Goal: Task Accomplishment & Management: Use online tool/utility

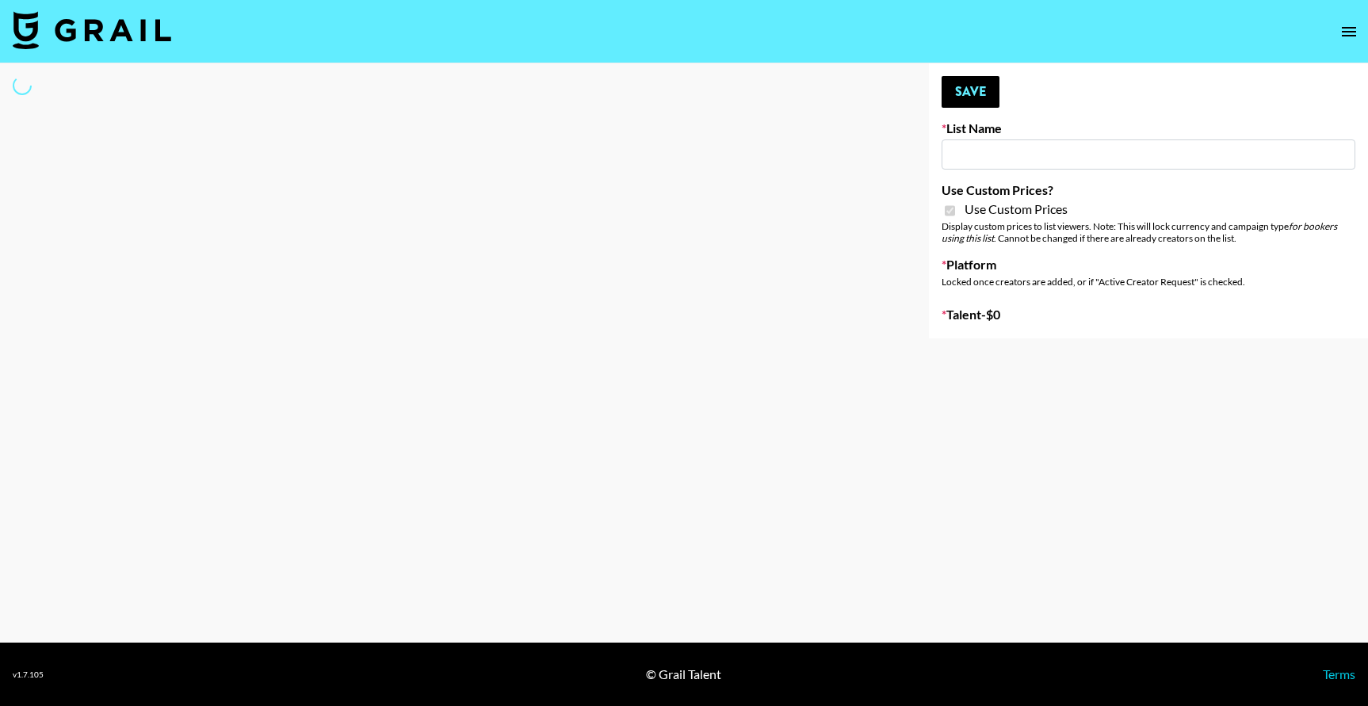
type input "Pretti Make-Up AI Assistant"
checkbox input "true"
select select "Brand"
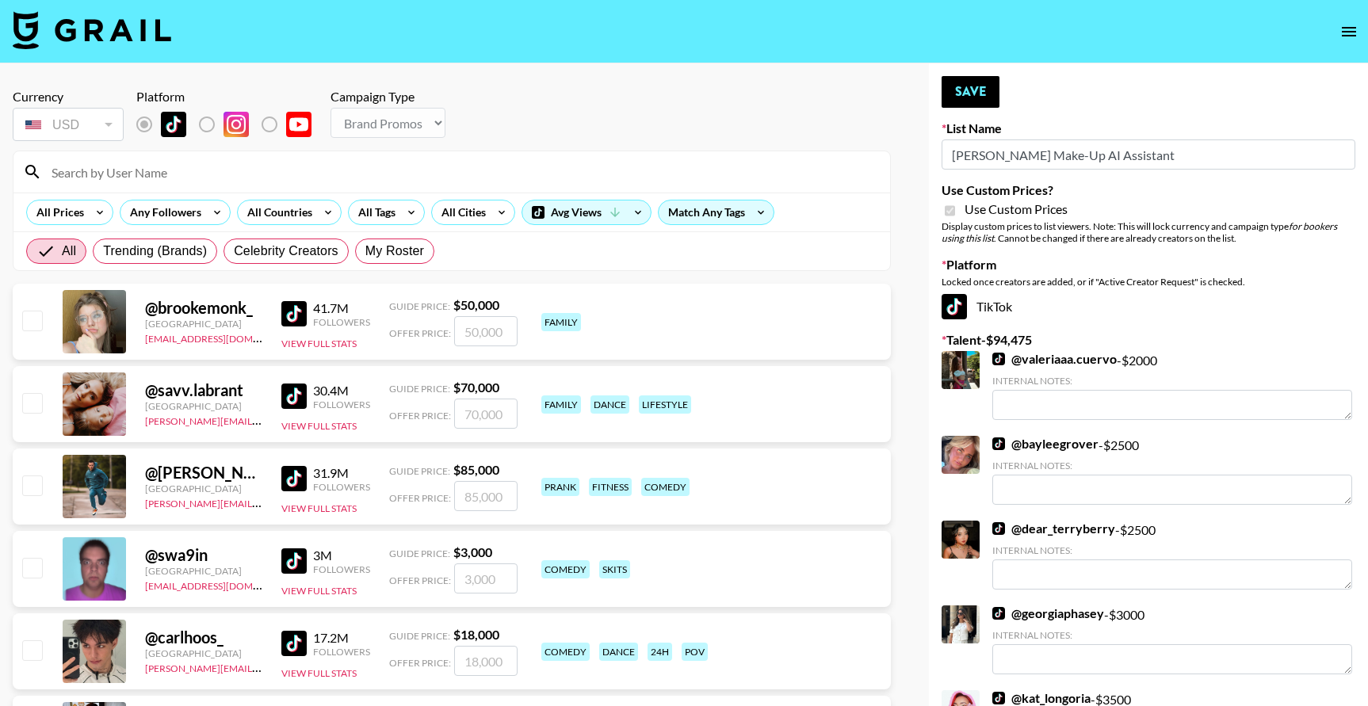
click at [120, 167] on input at bounding box center [461, 171] width 839 height 25
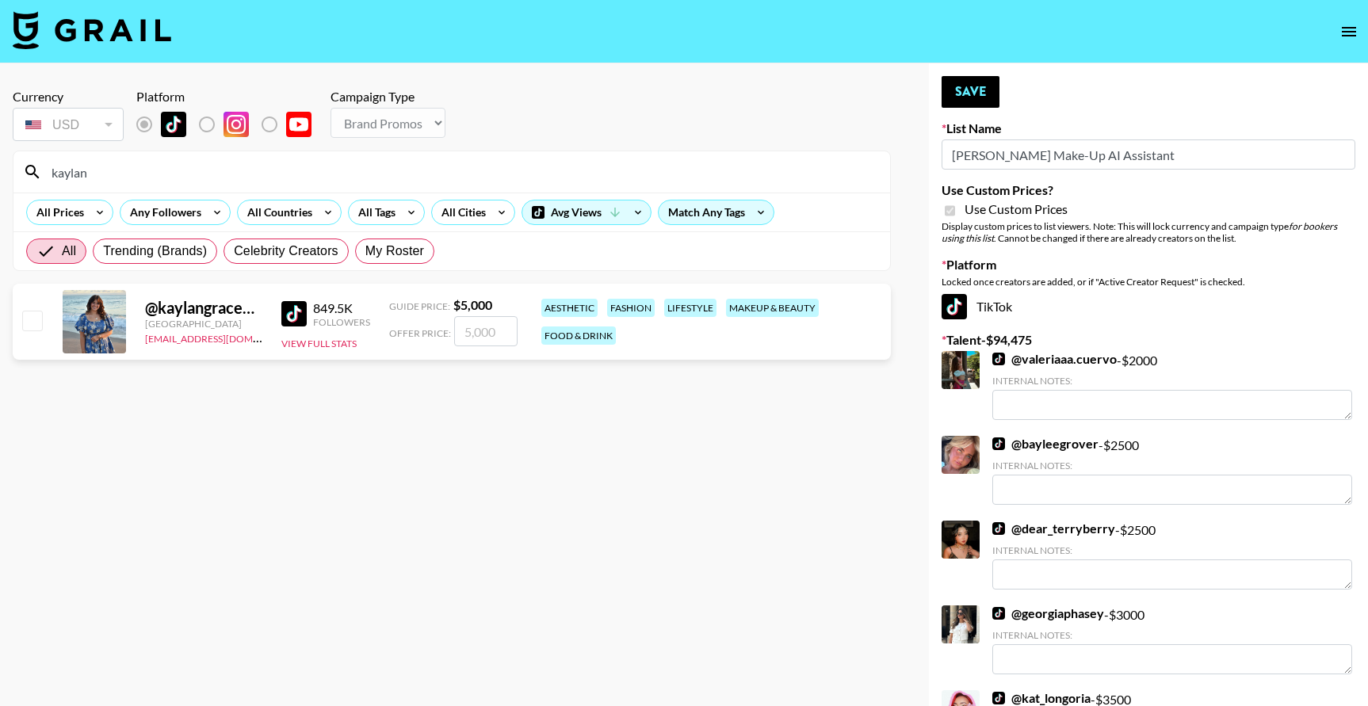
type input "kaylan"
click at [31, 325] on input "checkbox" at bounding box center [31, 320] width 19 height 19
checkbox input "true"
click at [496, 350] on div "@ kaylangracehedenskog United States se@grail-talent.com 849.5K Followers View …" at bounding box center [452, 322] width 878 height 76
drag, startPoint x: 498, startPoint y: 331, endPoint x: 427, endPoint y: 327, distance: 70.7
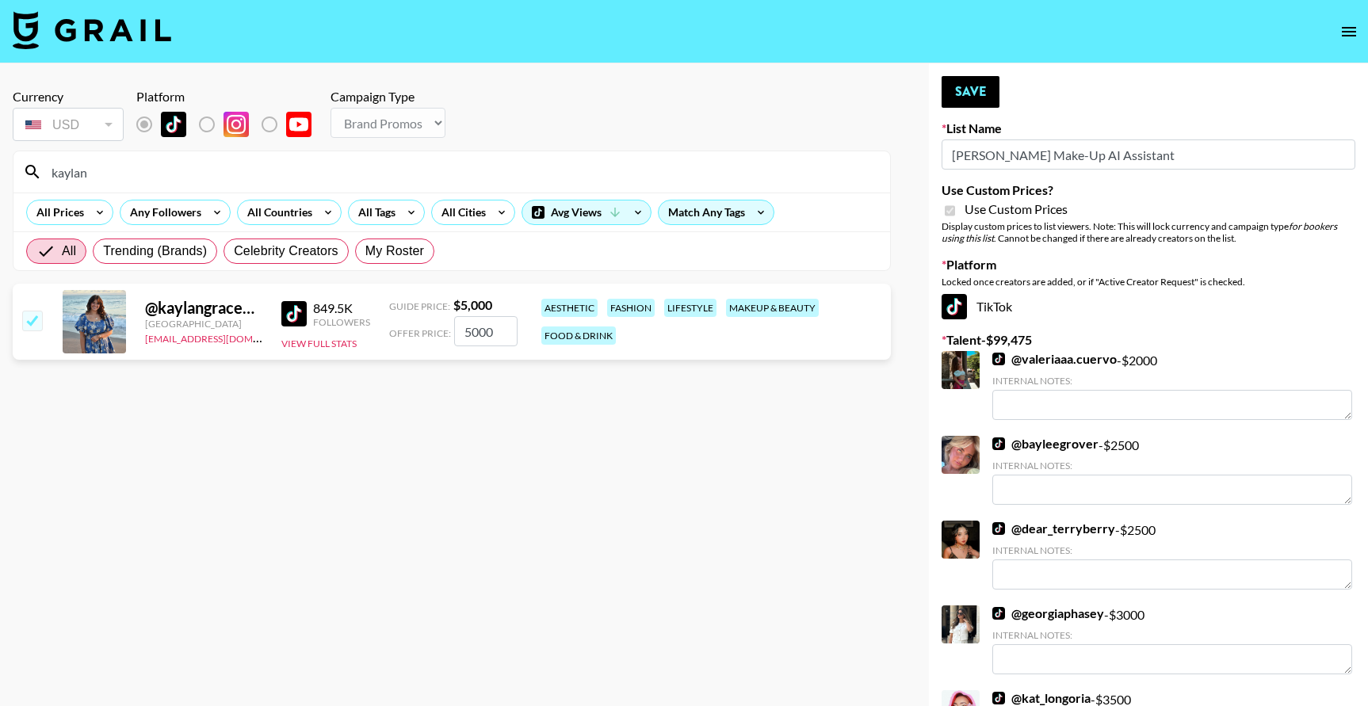
click at [427, 327] on div "Offer Price: 5000" at bounding box center [453, 331] width 128 height 30
type input "3500"
click at [962, 98] on button "Save" at bounding box center [971, 92] width 58 height 32
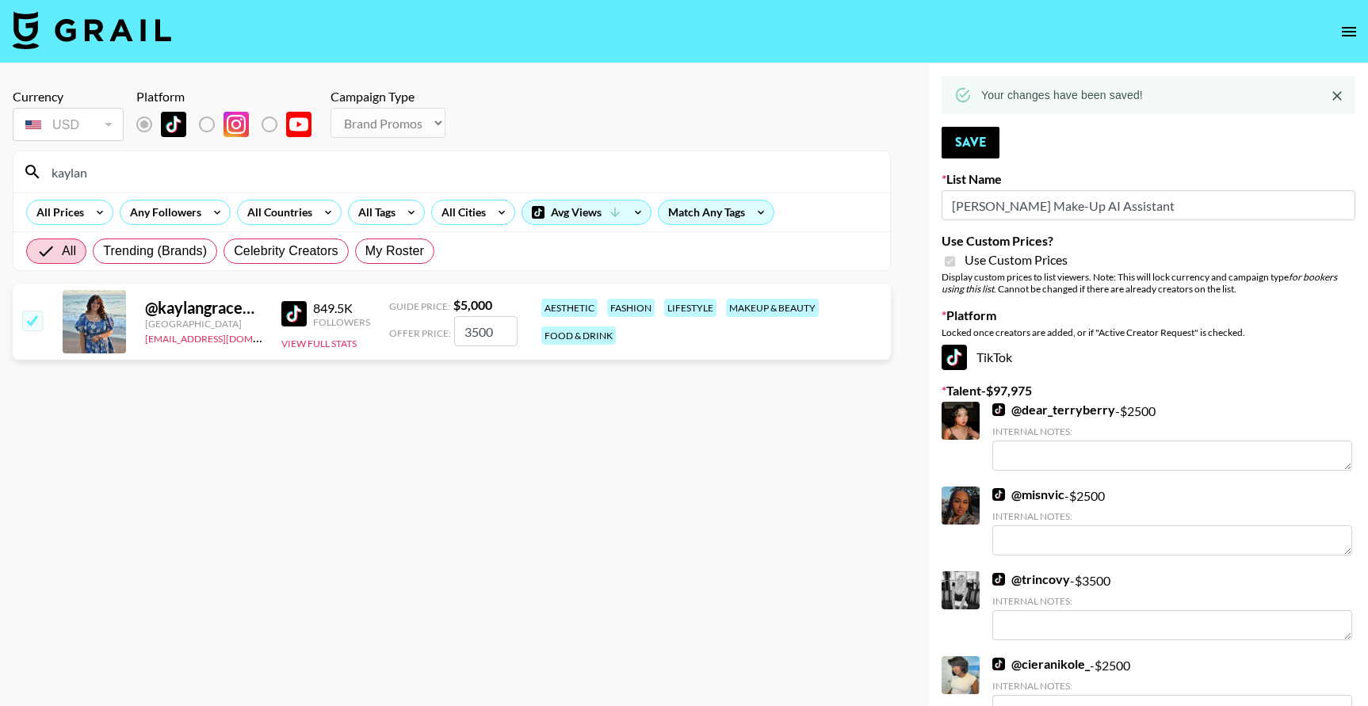
drag, startPoint x: 151, startPoint y: 164, endPoint x: 17, endPoint y: 145, distance: 134.5
click at [20, 145] on section "Currency USD USD ​ Platform Campaign Type Choose Type... Song Promos Brand Prom…" at bounding box center [452, 173] width 878 height 195
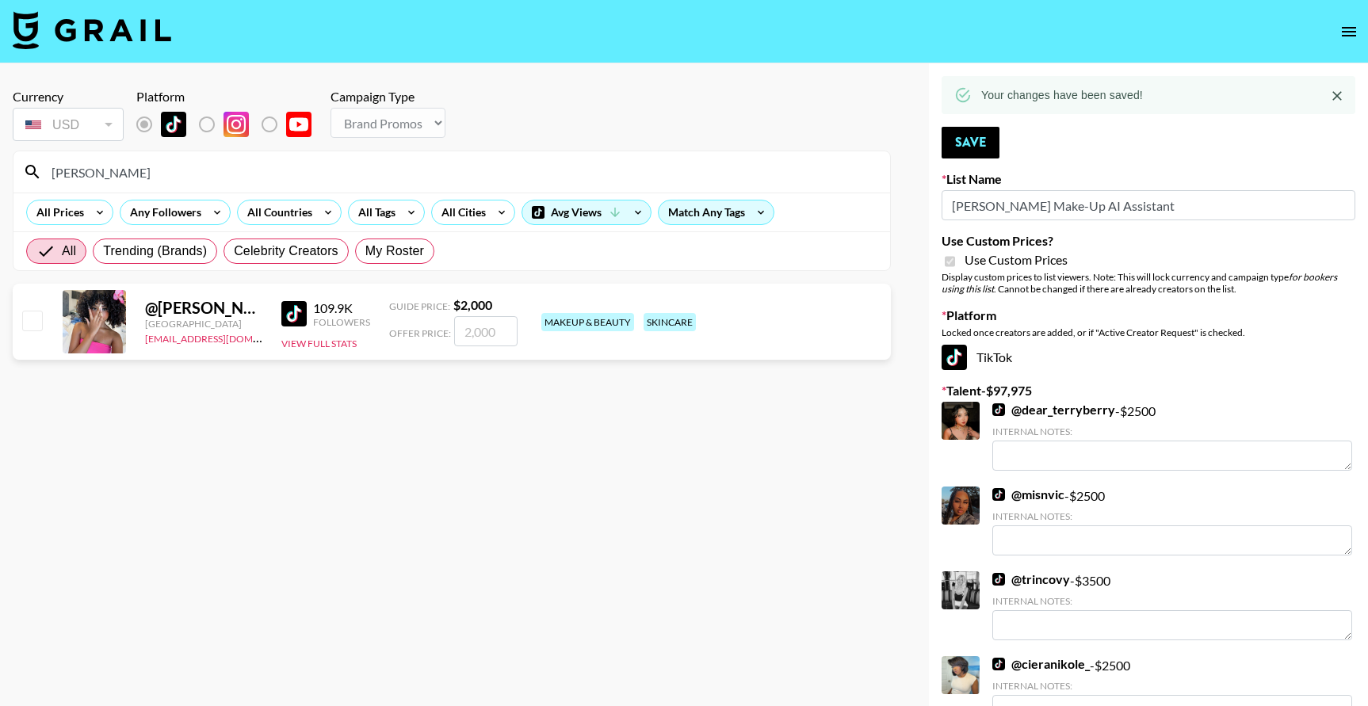
type input "natalya"
click at [34, 319] on input "checkbox" at bounding box center [31, 320] width 19 height 19
checkbox input "true"
type input "2000"
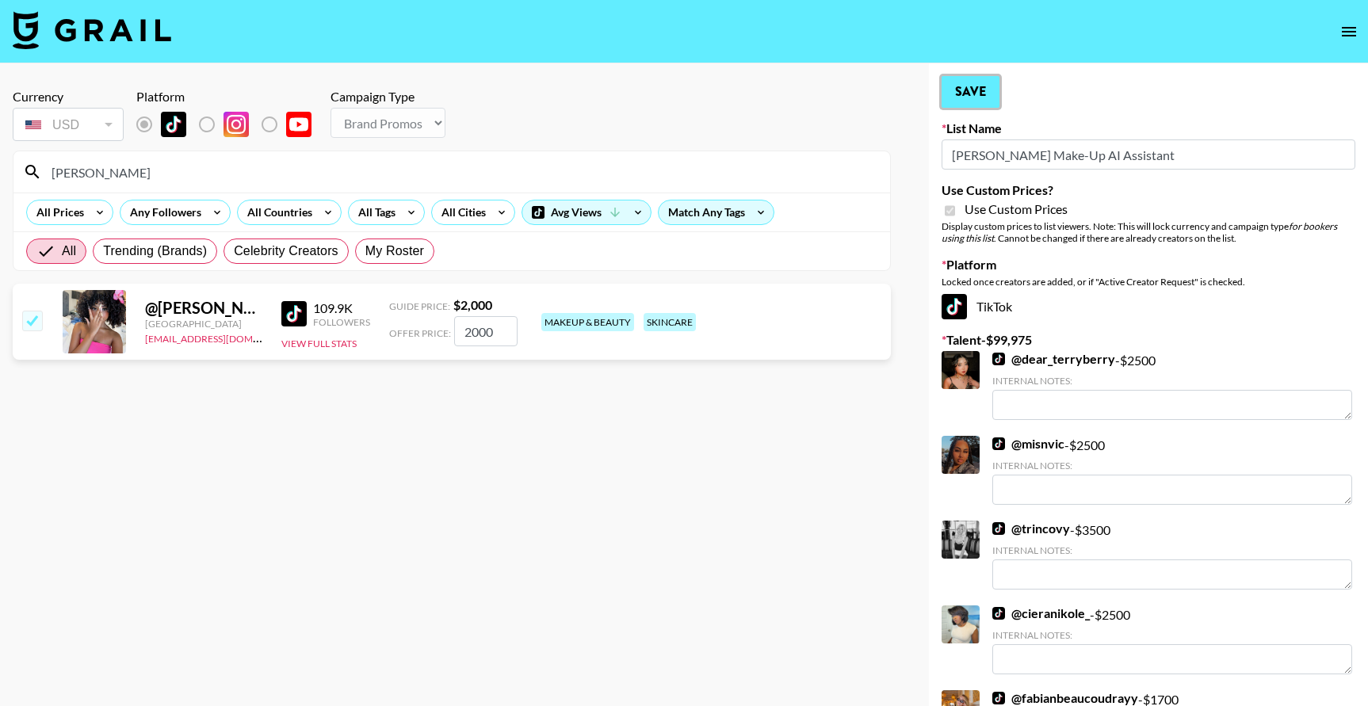
click at [972, 90] on button "Save" at bounding box center [971, 92] width 58 height 32
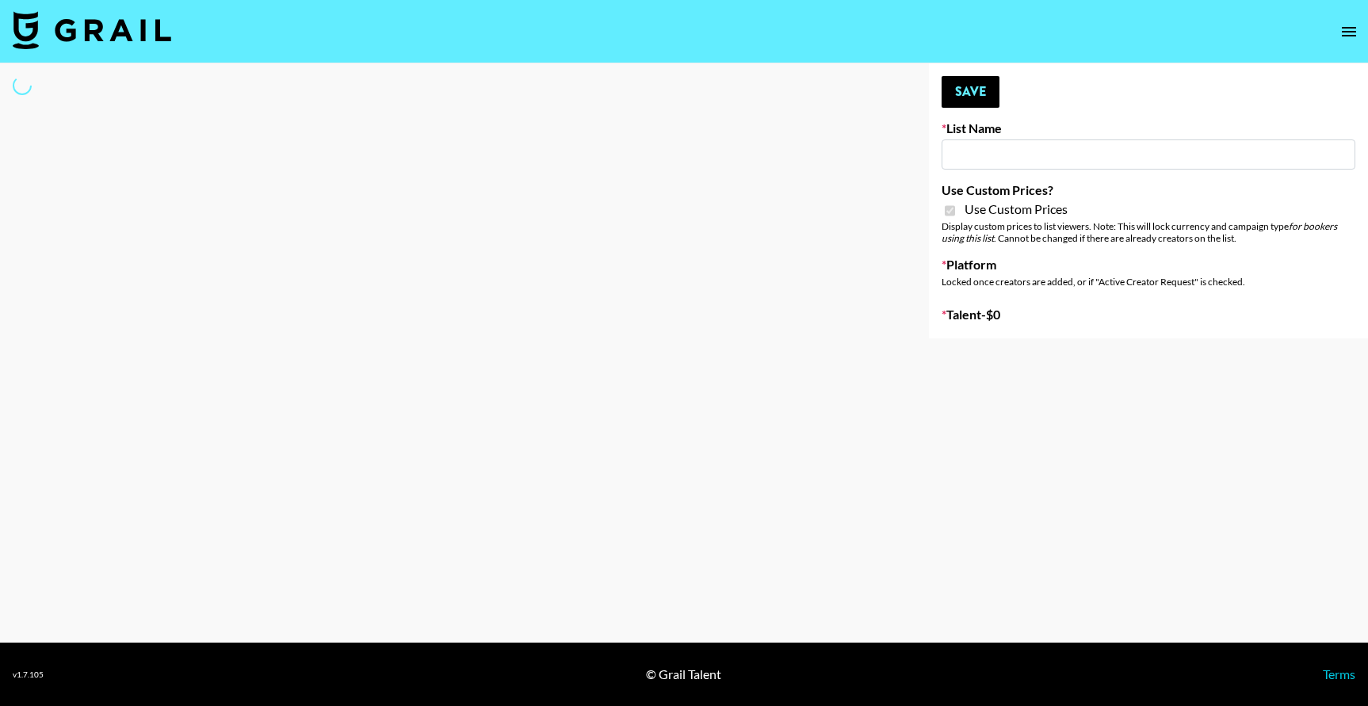
type input "**Noschinko UGC**"
checkbox input "true"
select select "Brand"
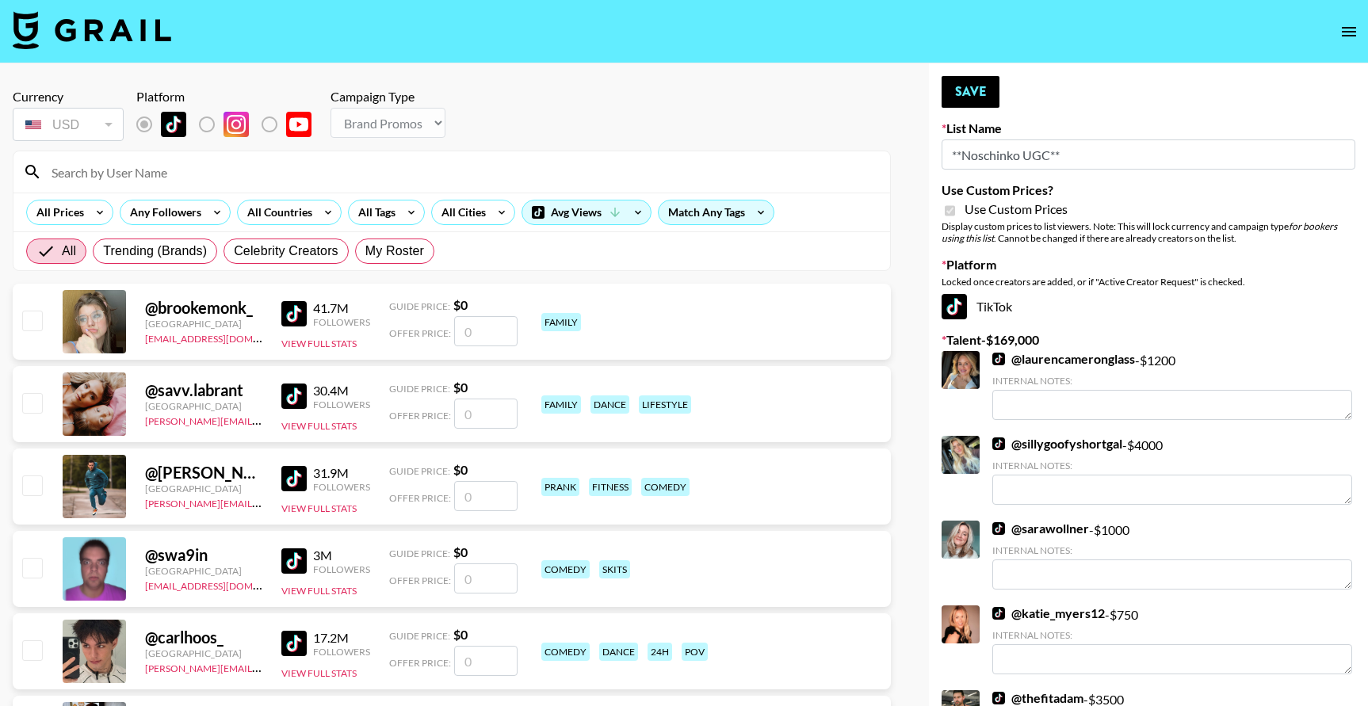
type input "**Noschinko UGC**"
checkbox input "true"
click at [559, 167] on input at bounding box center [461, 171] width 839 height 25
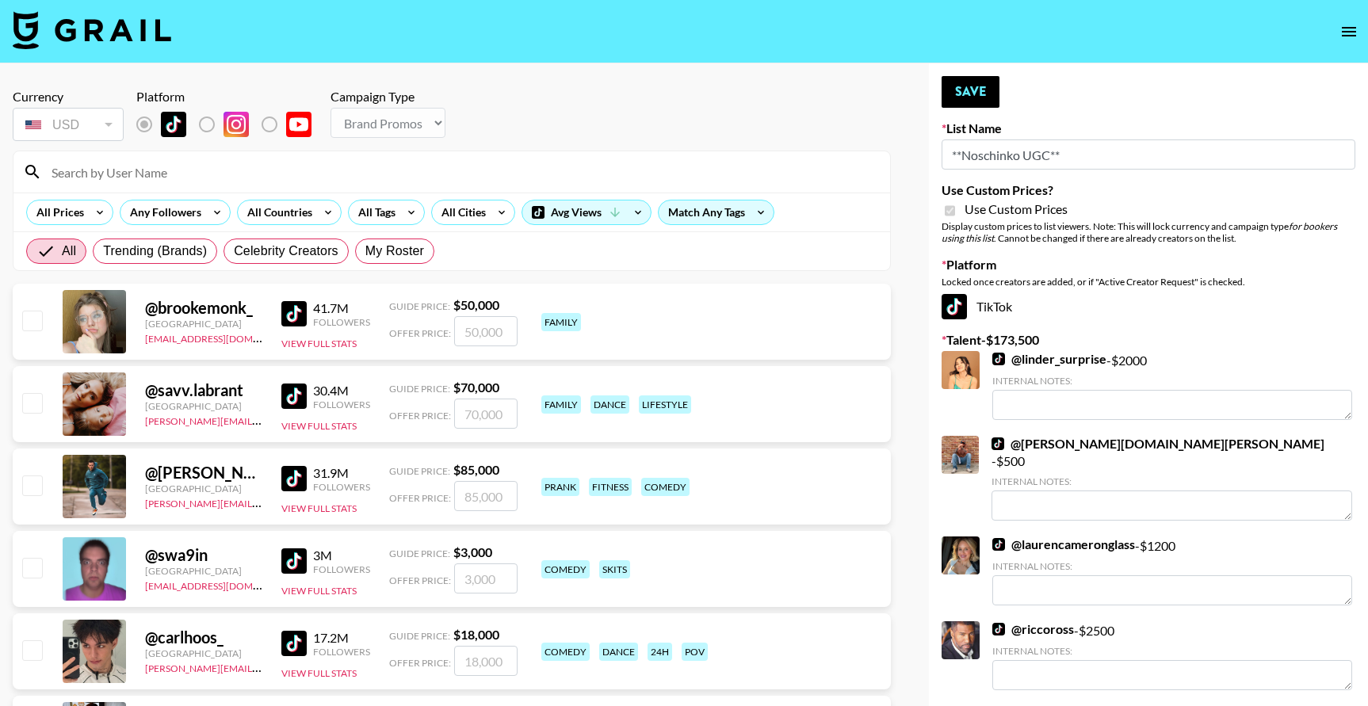
click at [129, 174] on input at bounding box center [461, 171] width 839 height 25
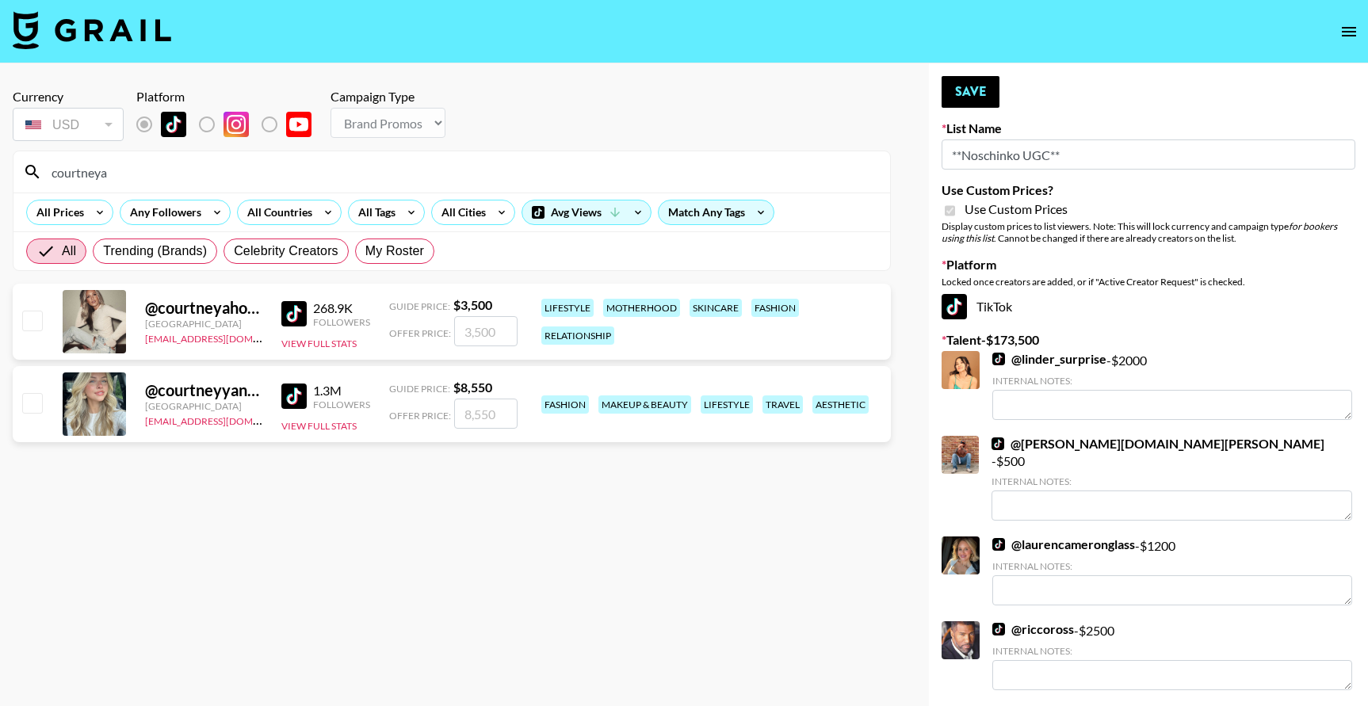
type input "courtneya"
click at [33, 327] on input "checkbox" at bounding box center [31, 320] width 19 height 19
checkbox input "true"
type input "3500"
click at [981, 95] on button "Save" at bounding box center [971, 92] width 58 height 32
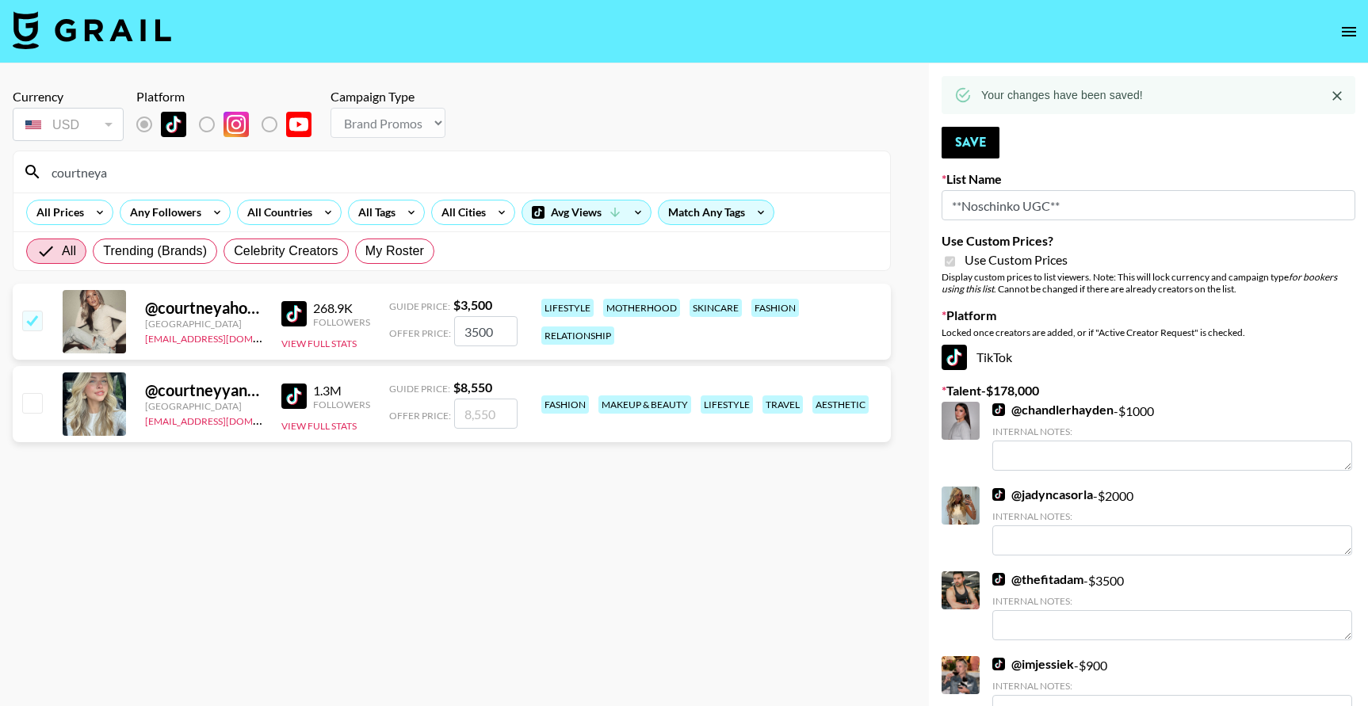
drag, startPoint x: 218, startPoint y: 173, endPoint x: 2, endPoint y: 162, distance: 216.6
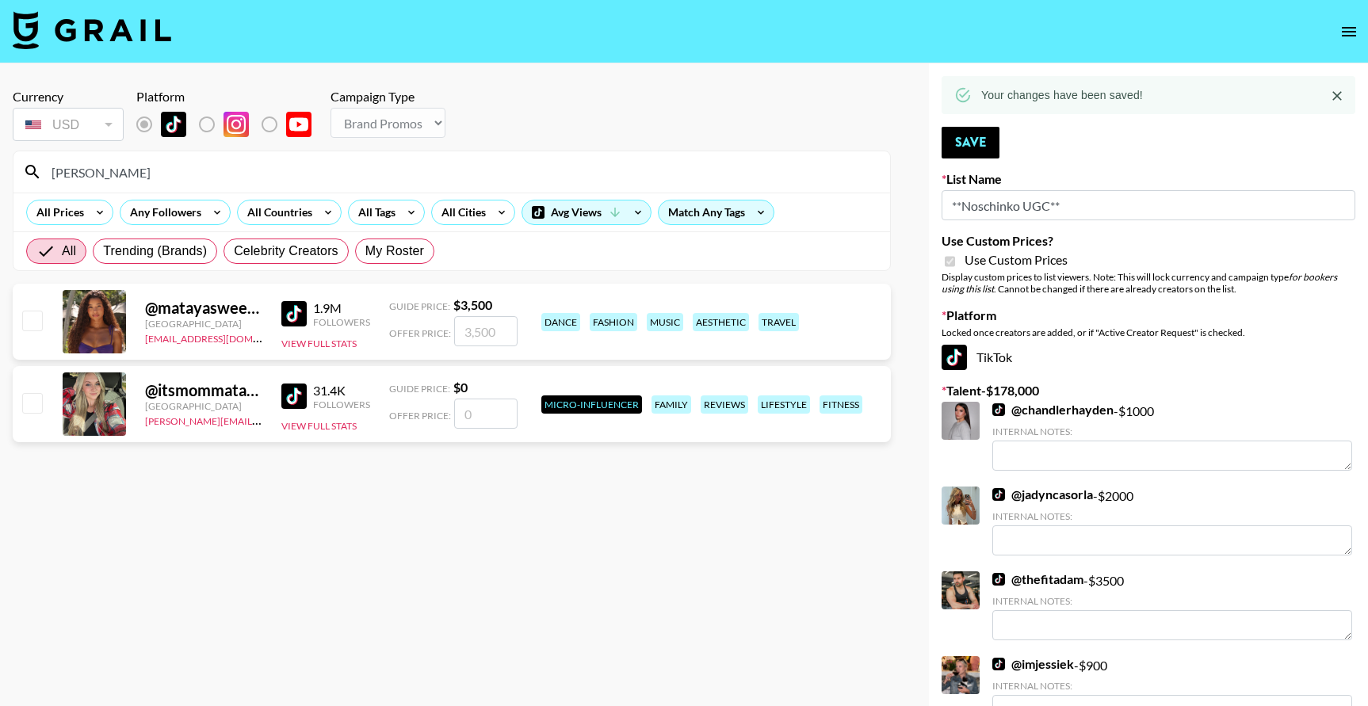
type input "mataya"
click at [36, 323] on input "checkbox" at bounding box center [31, 320] width 19 height 19
checkbox input "true"
type input "3500"
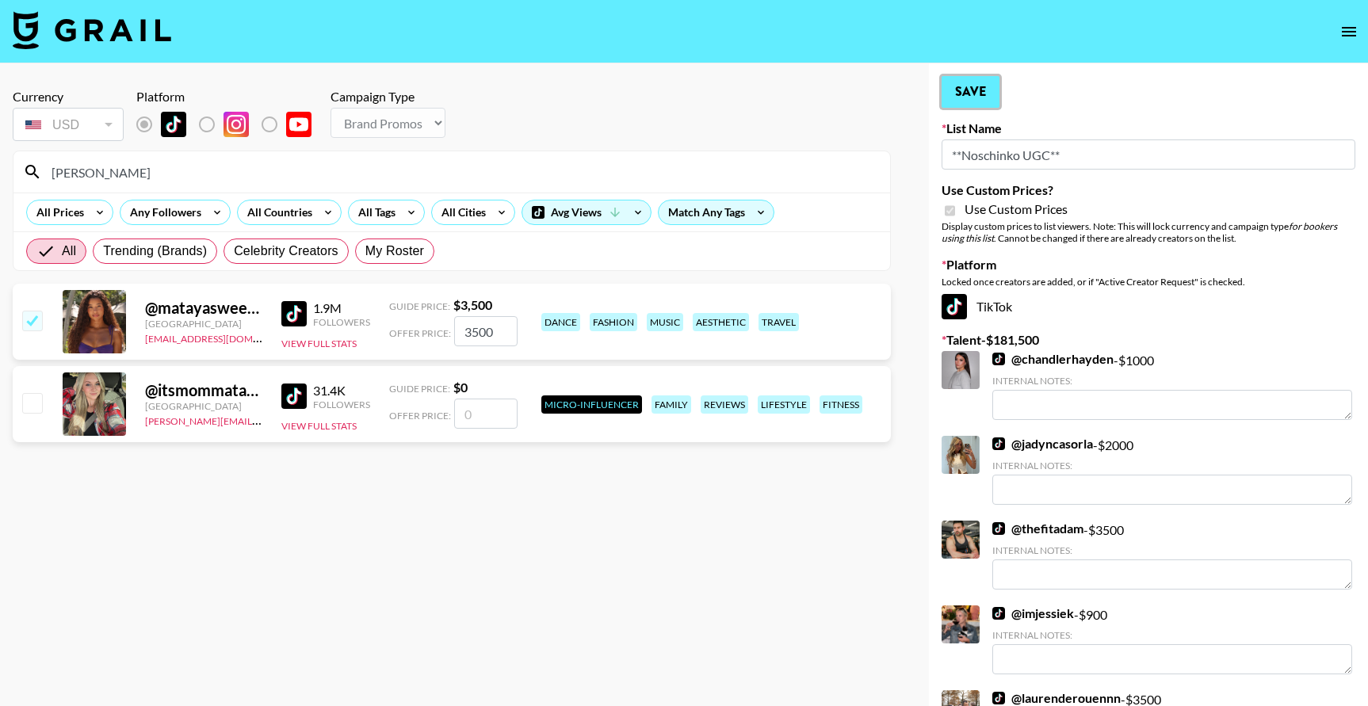
click at [955, 96] on button "Save" at bounding box center [971, 92] width 58 height 32
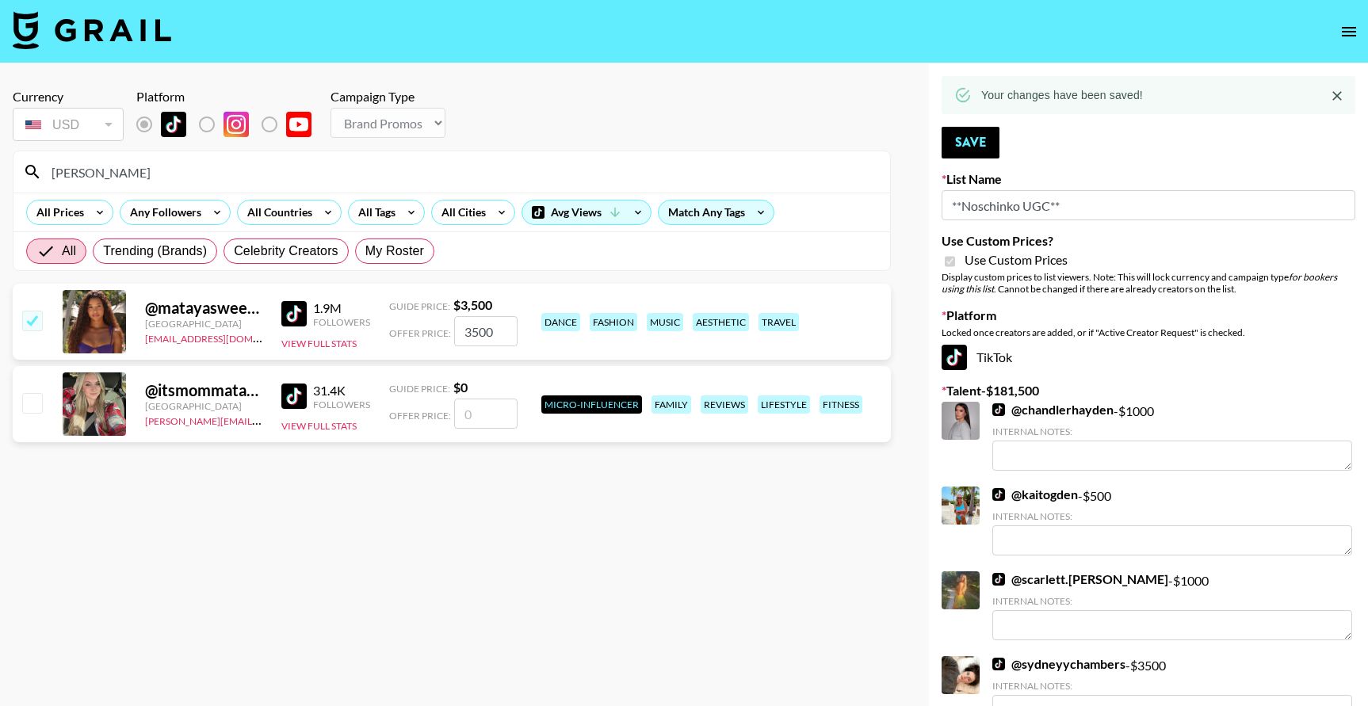
drag, startPoint x: 111, startPoint y: 173, endPoint x: 23, endPoint y: 171, distance: 88.0
click at [23, 171] on div "mataya" at bounding box center [451, 171] width 877 height 41
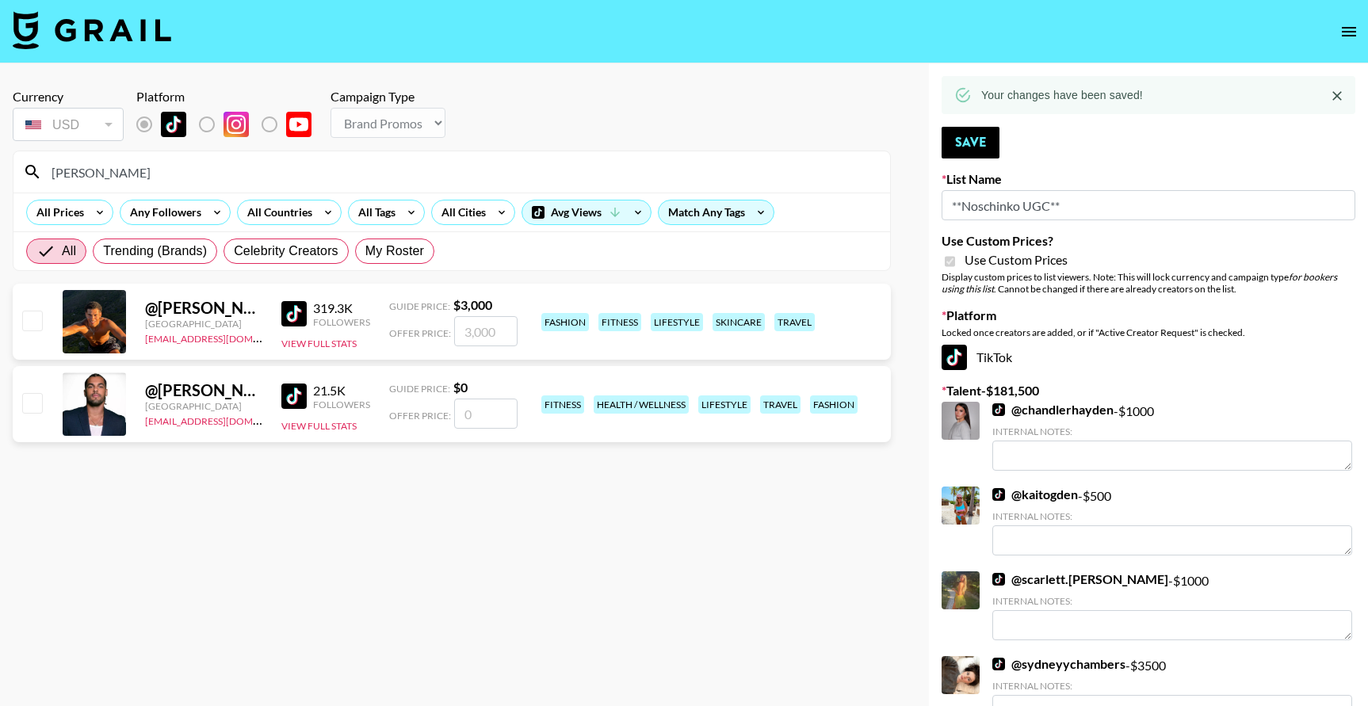
type input "josh_"
click at [32, 323] on input "checkbox" at bounding box center [31, 320] width 19 height 19
checkbox input "true"
type input "3000"
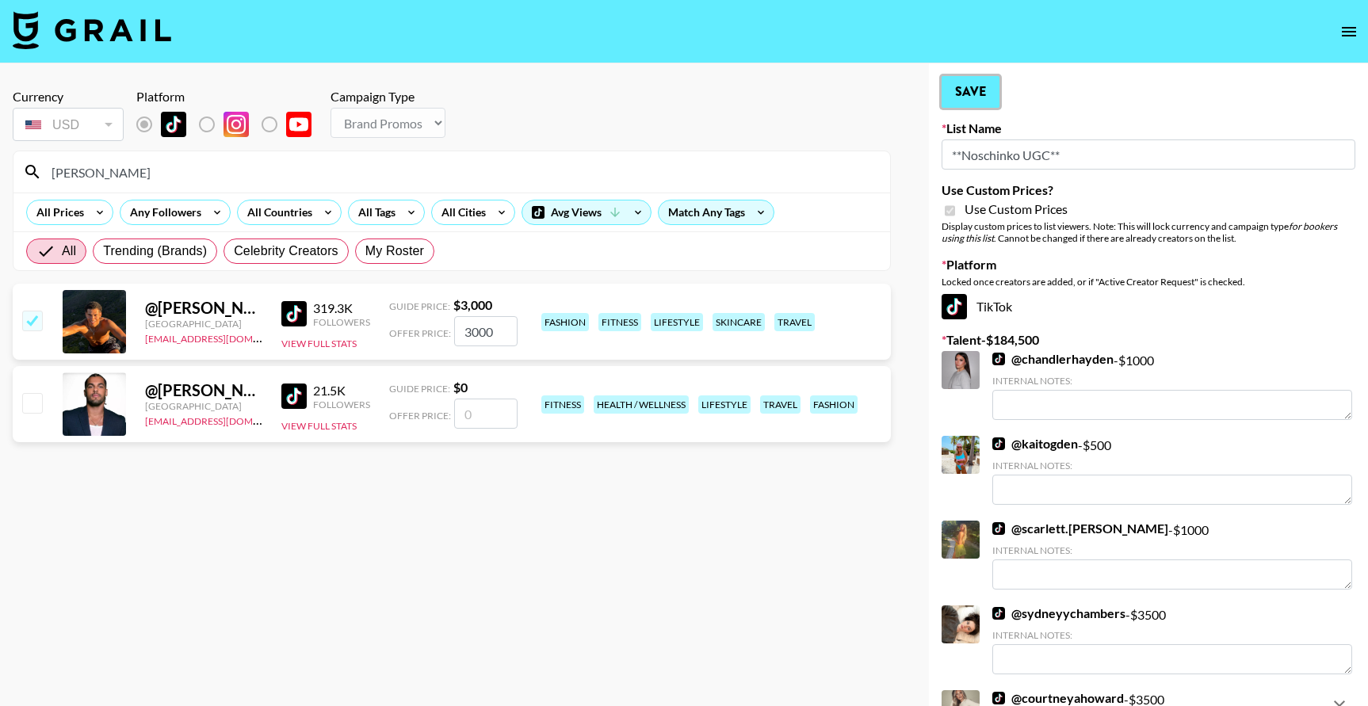
click at [950, 95] on button "Save" at bounding box center [971, 92] width 58 height 32
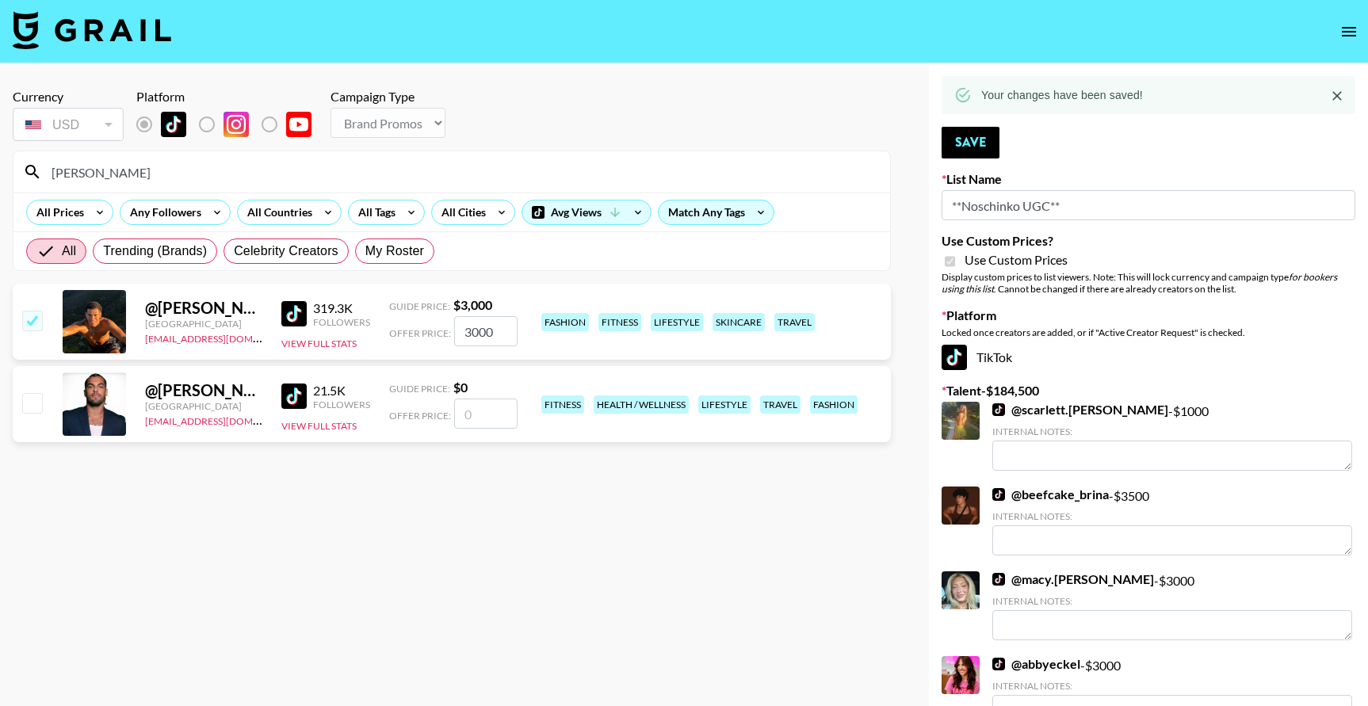
drag, startPoint x: 90, startPoint y: 177, endPoint x: 20, endPoint y: 171, distance: 70.8
click at [18, 172] on div "josh_" at bounding box center [451, 171] width 877 height 41
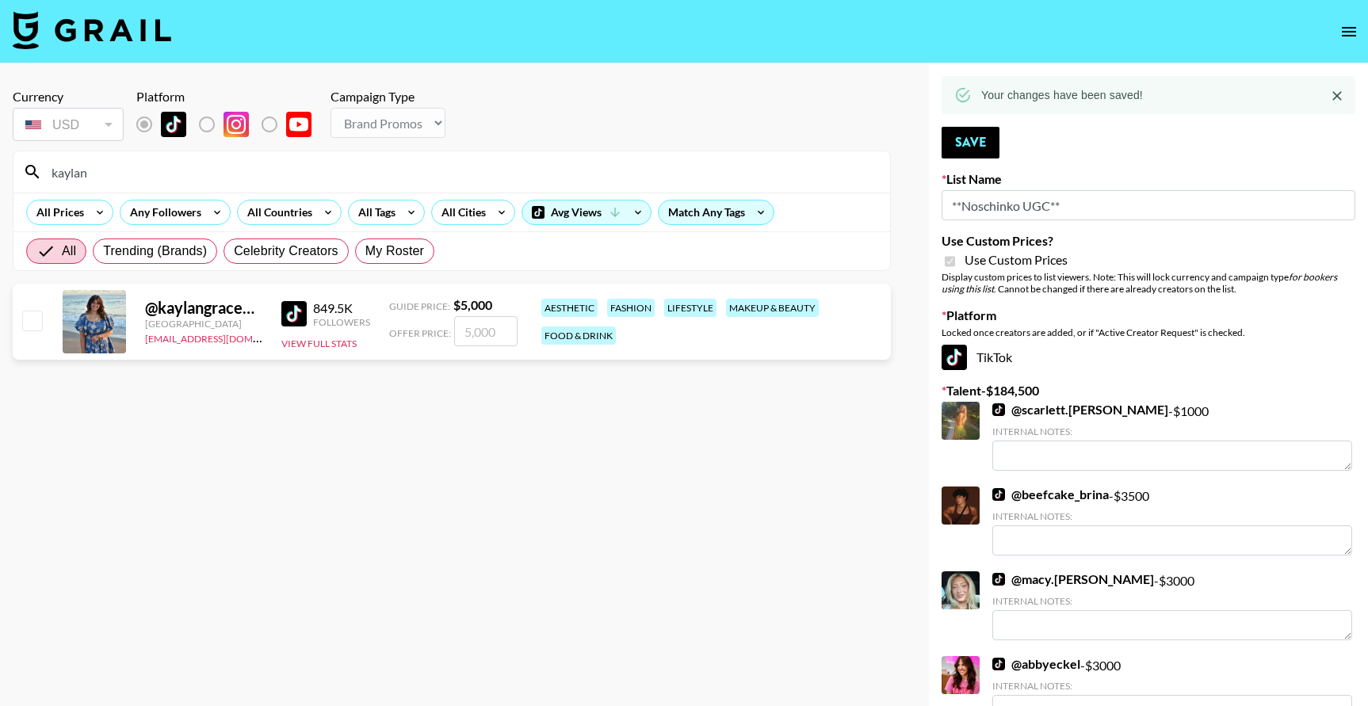
type input "kaylan"
click at [36, 315] on input "checkbox" at bounding box center [31, 320] width 19 height 19
checkbox input "true"
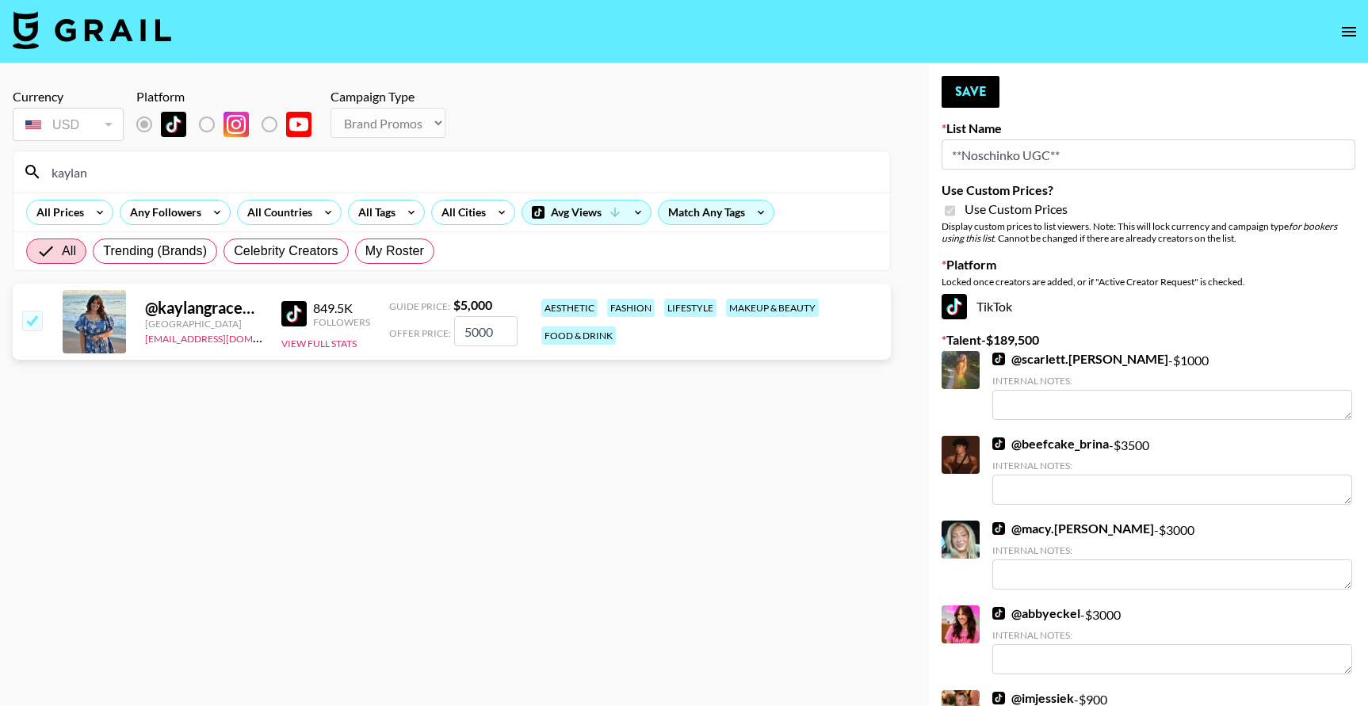
drag, startPoint x: 503, startPoint y: 328, endPoint x: 454, endPoint y: 327, distance: 48.4
click at [454, 327] on input "5000" at bounding box center [485, 331] width 63 height 30
type input "4500"
click at [956, 91] on button "Save" at bounding box center [971, 92] width 58 height 32
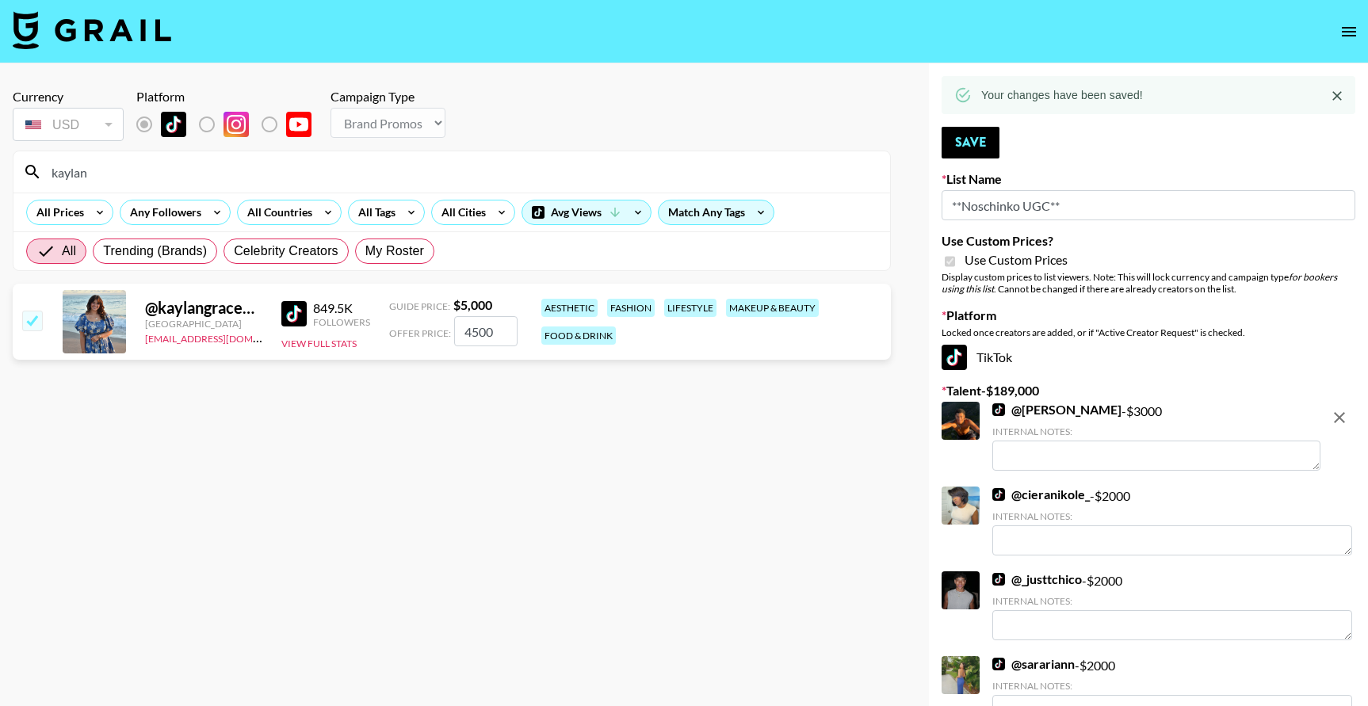
drag, startPoint x: 108, startPoint y: 173, endPoint x: -6, endPoint y: 164, distance: 114.5
type input "courtneye"
drag, startPoint x: 36, startPoint y: 327, endPoint x: 66, endPoint y: 325, distance: 30.2
click at [36, 327] on input "checkbox" at bounding box center [31, 320] width 19 height 19
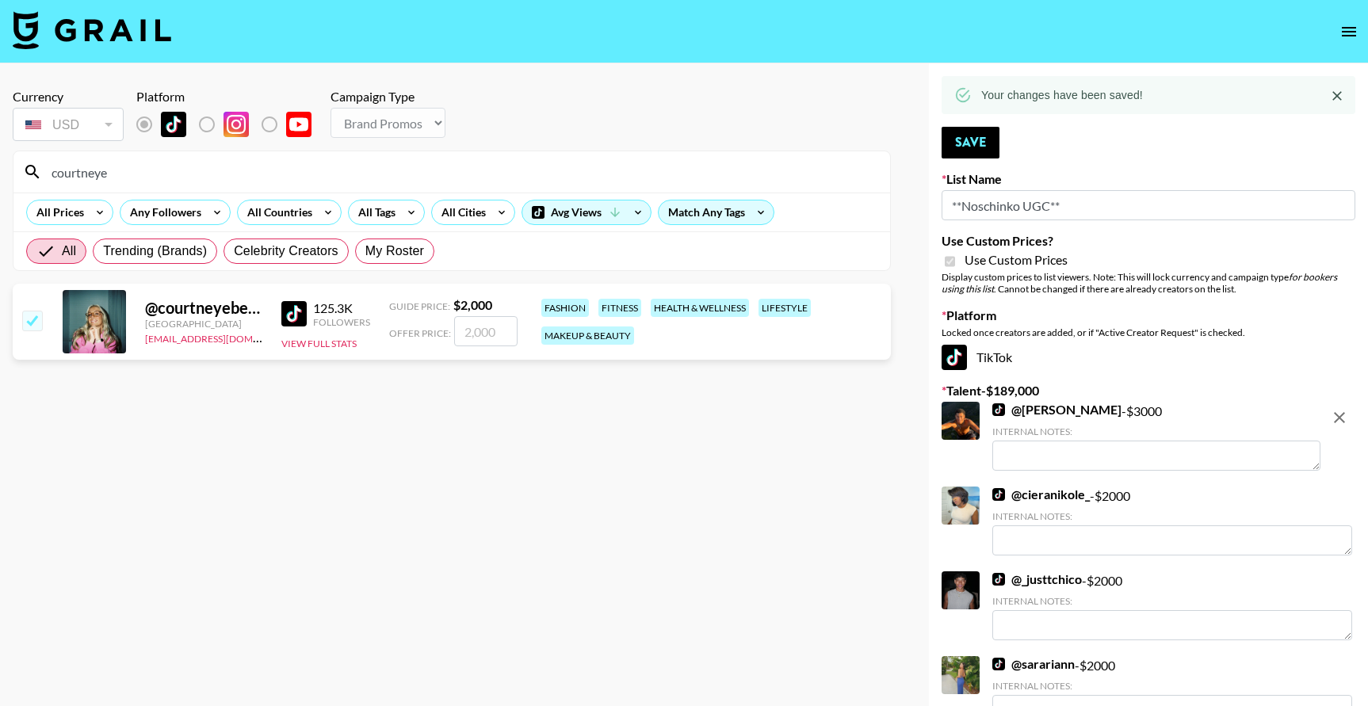
checkbox input "true"
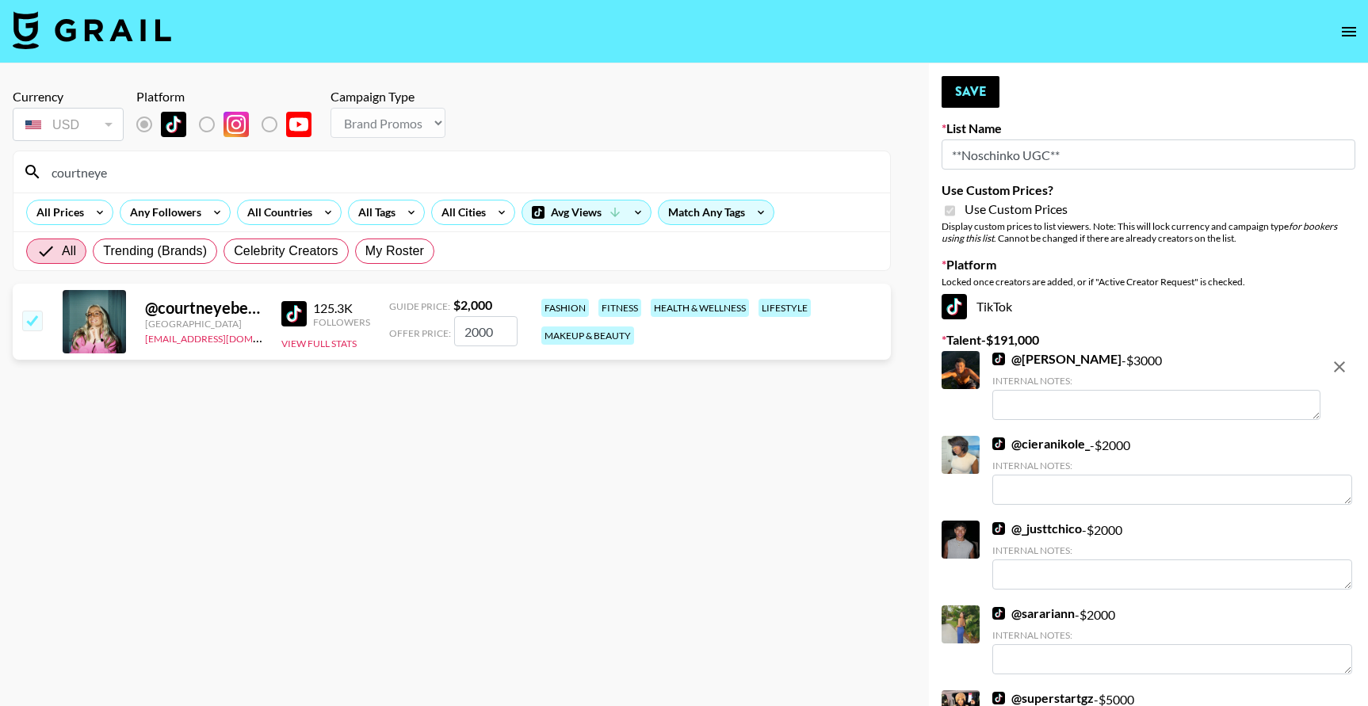
drag, startPoint x: 506, startPoint y: 334, endPoint x: 410, endPoint y: 325, distance: 96.3
click at [415, 326] on div "Offer Price: 2000" at bounding box center [453, 331] width 128 height 30
type input "1500"
click at [961, 89] on button "Save" at bounding box center [971, 92] width 58 height 32
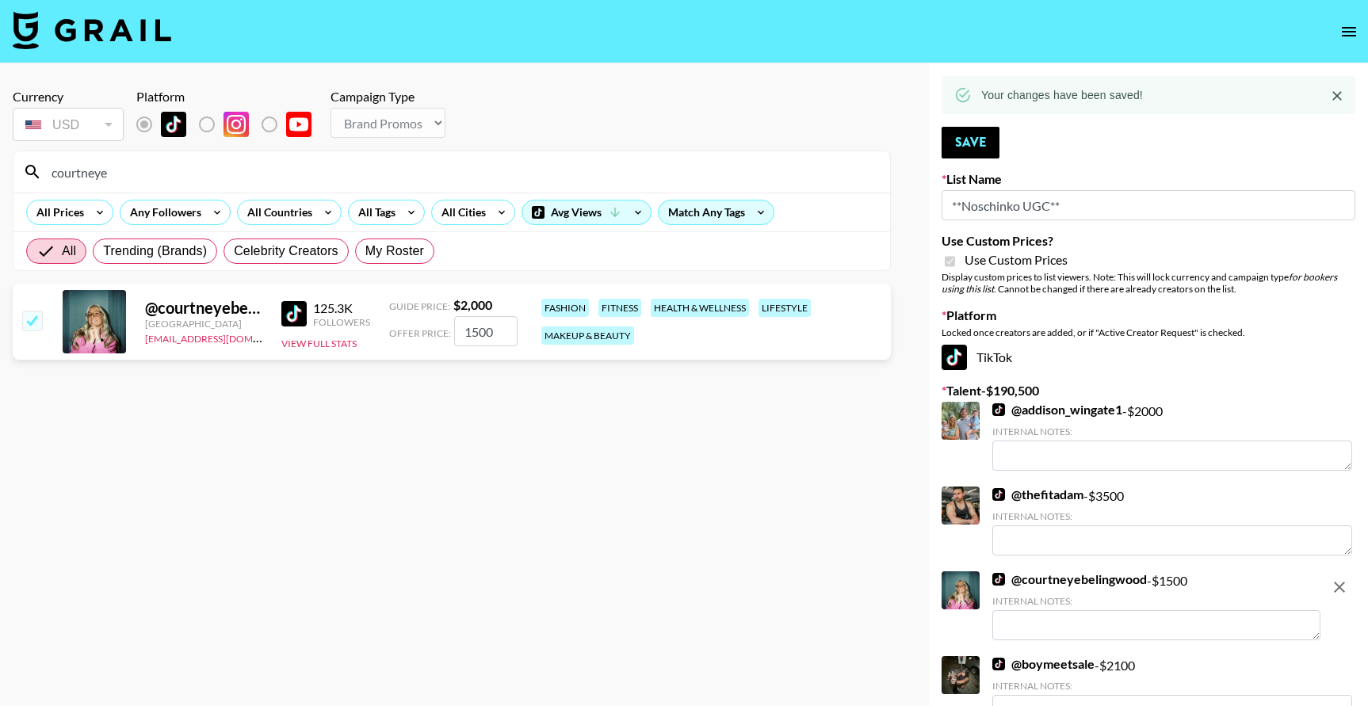
drag, startPoint x: 117, startPoint y: 178, endPoint x: 6, endPoint y: 164, distance: 111.8
type input "thepalca"
click at [34, 324] on input "checkbox" at bounding box center [31, 320] width 19 height 19
checkbox input "true"
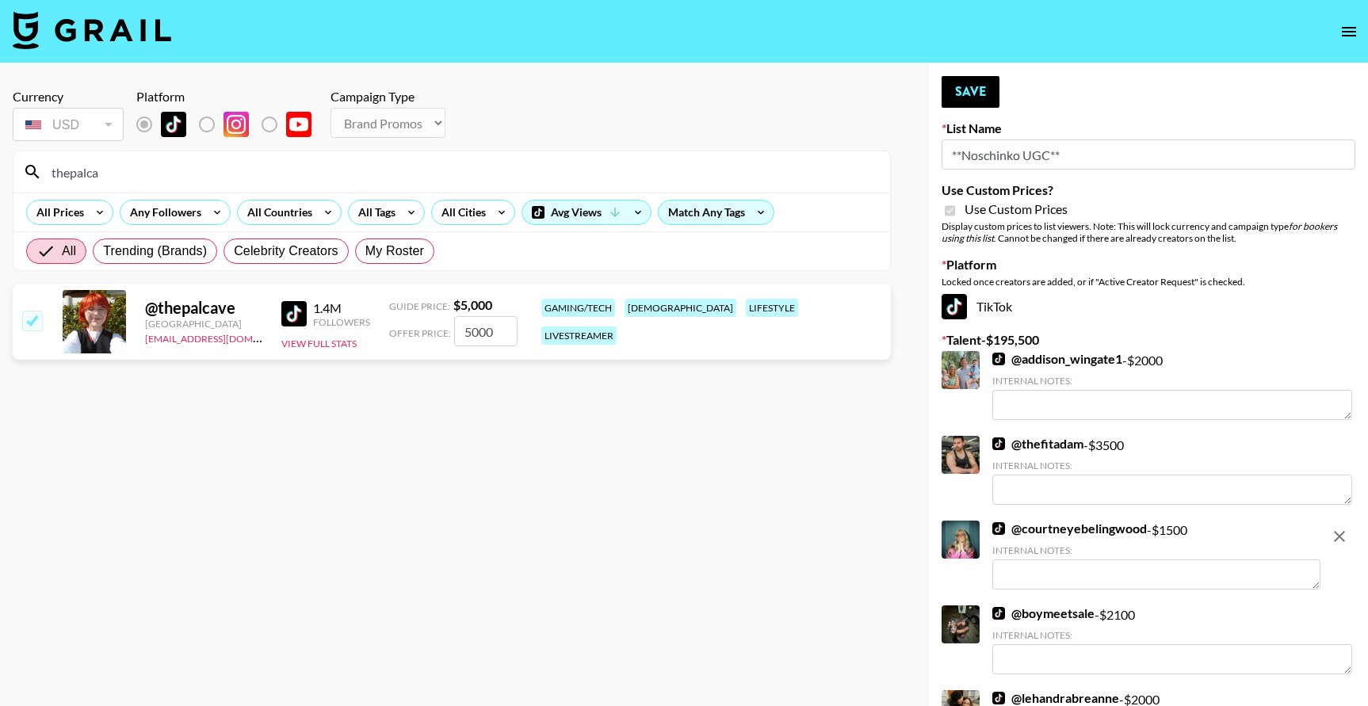
drag, startPoint x: 503, startPoint y: 331, endPoint x: 445, endPoint y: 330, distance: 58.7
click at [449, 330] on div "Offer Price: 5000" at bounding box center [453, 331] width 128 height 30
type input "4500"
click at [950, 84] on button "Save" at bounding box center [971, 92] width 58 height 32
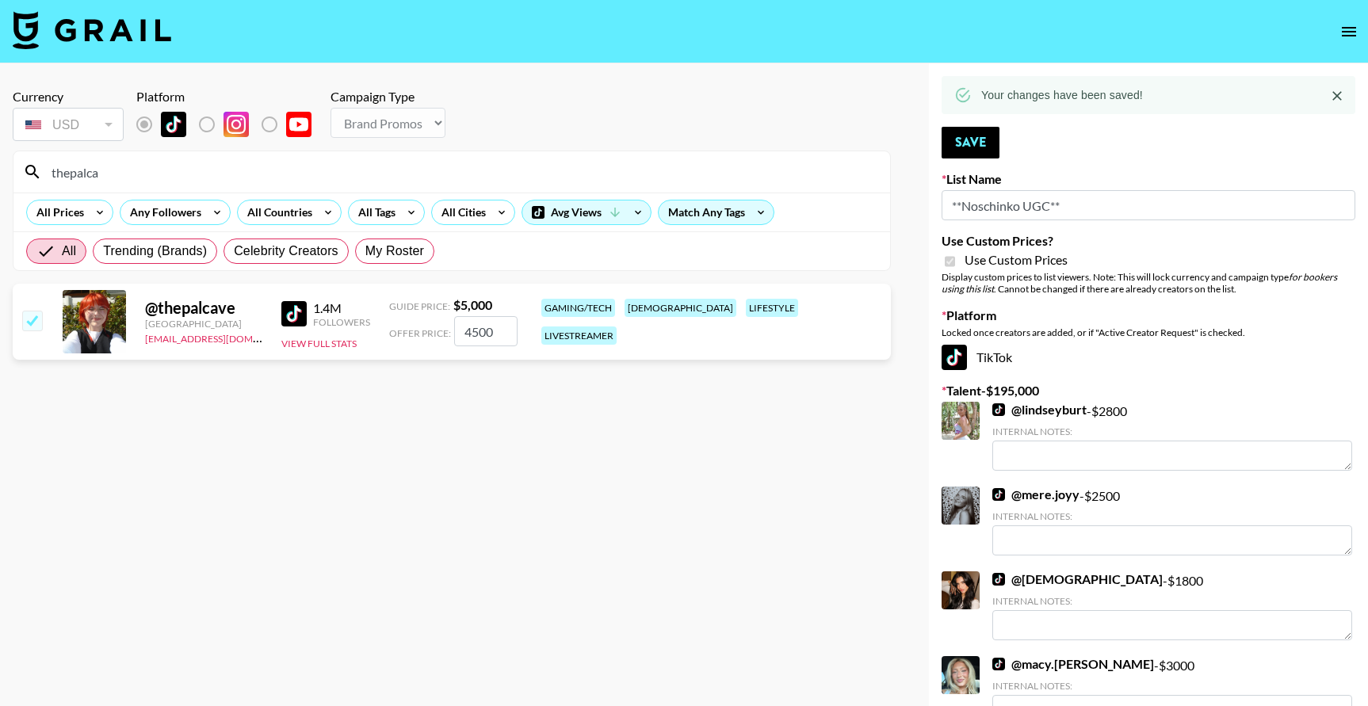
drag, startPoint x: 109, startPoint y: 173, endPoint x: 26, endPoint y: 167, distance: 82.6
click at [27, 167] on div "thepalca" at bounding box center [451, 171] width 877 height 41
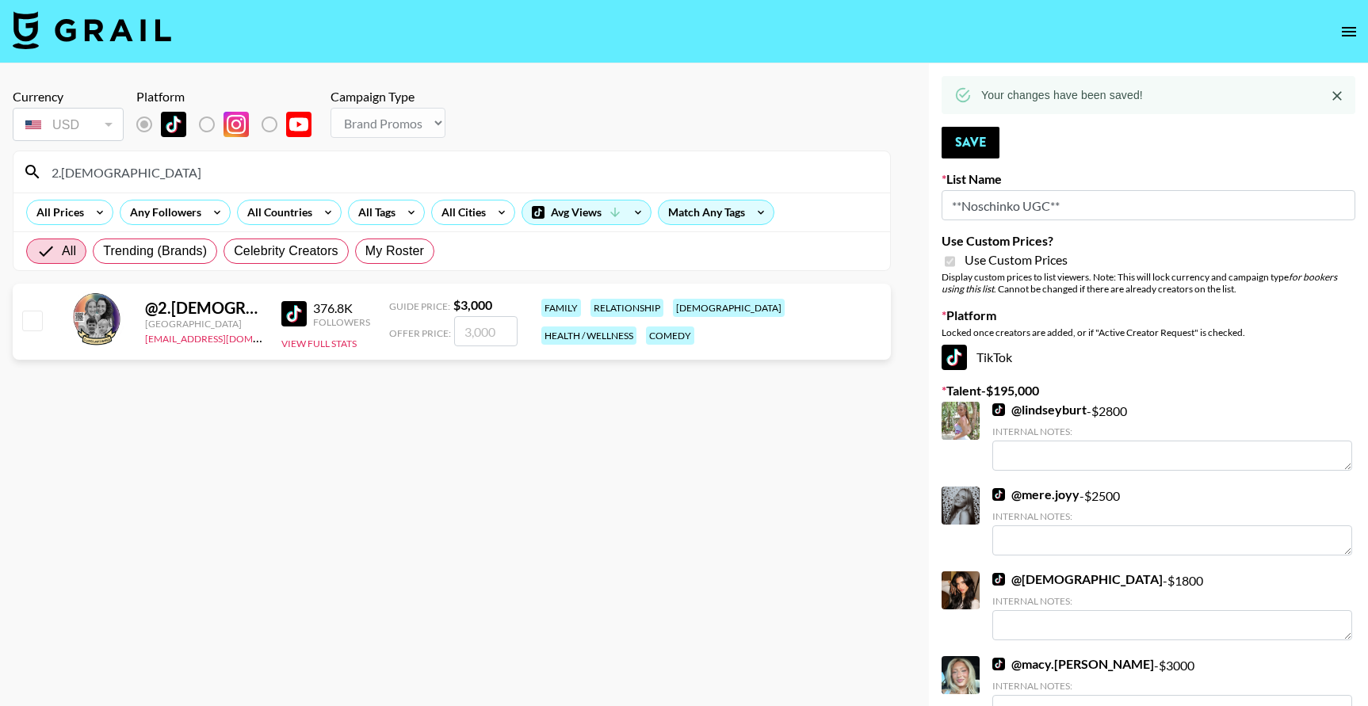
type input "2.ladies"
click at [36, 325] on input "checkbox" at bounding box center [31, 320] width 19 height 19
checkbox input "true"
type input "3000"
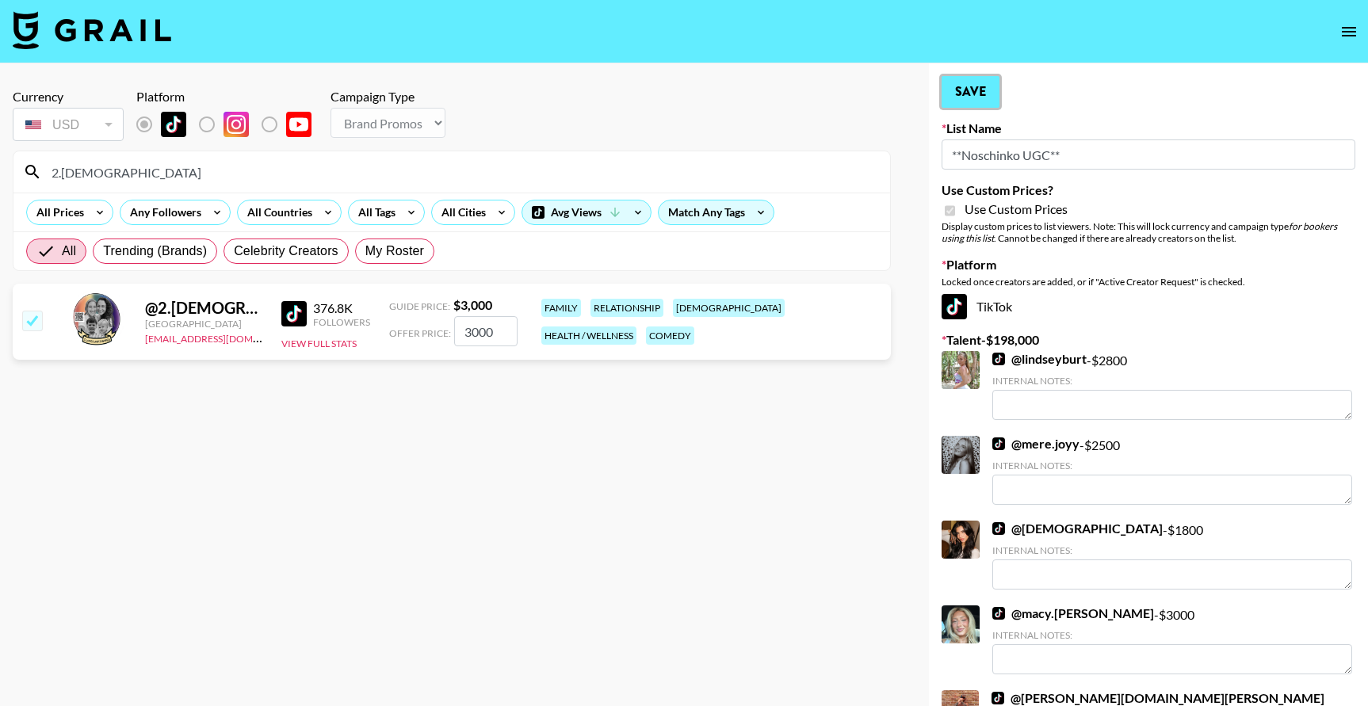
click at [958, 97] on button "Save" at bounding box center [971, 92] width 58 height 32
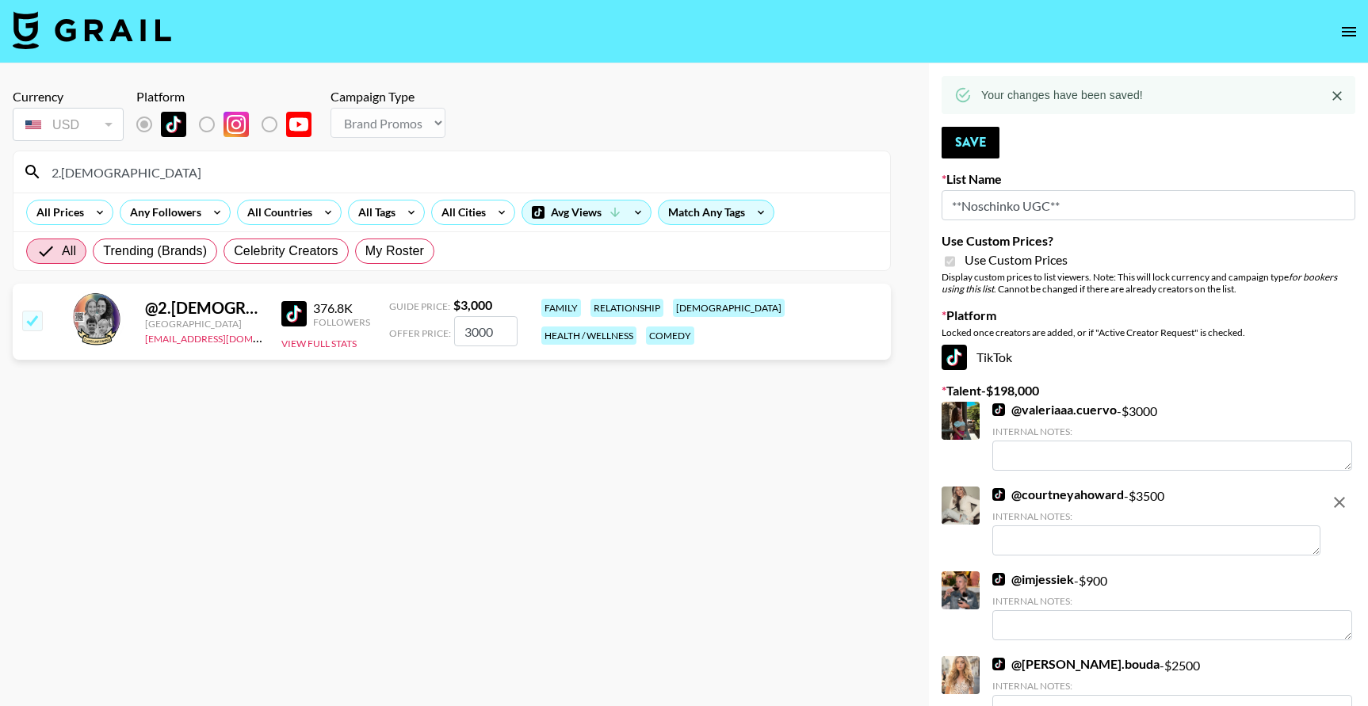
drag, startPoint x: 124, startPoint y: 171, endPoint x: 15, endPoint y: 162, distance: 109.8
click at [16, 162] on div "2.ladies" at bounding box center [451, 171] width 877 height 41
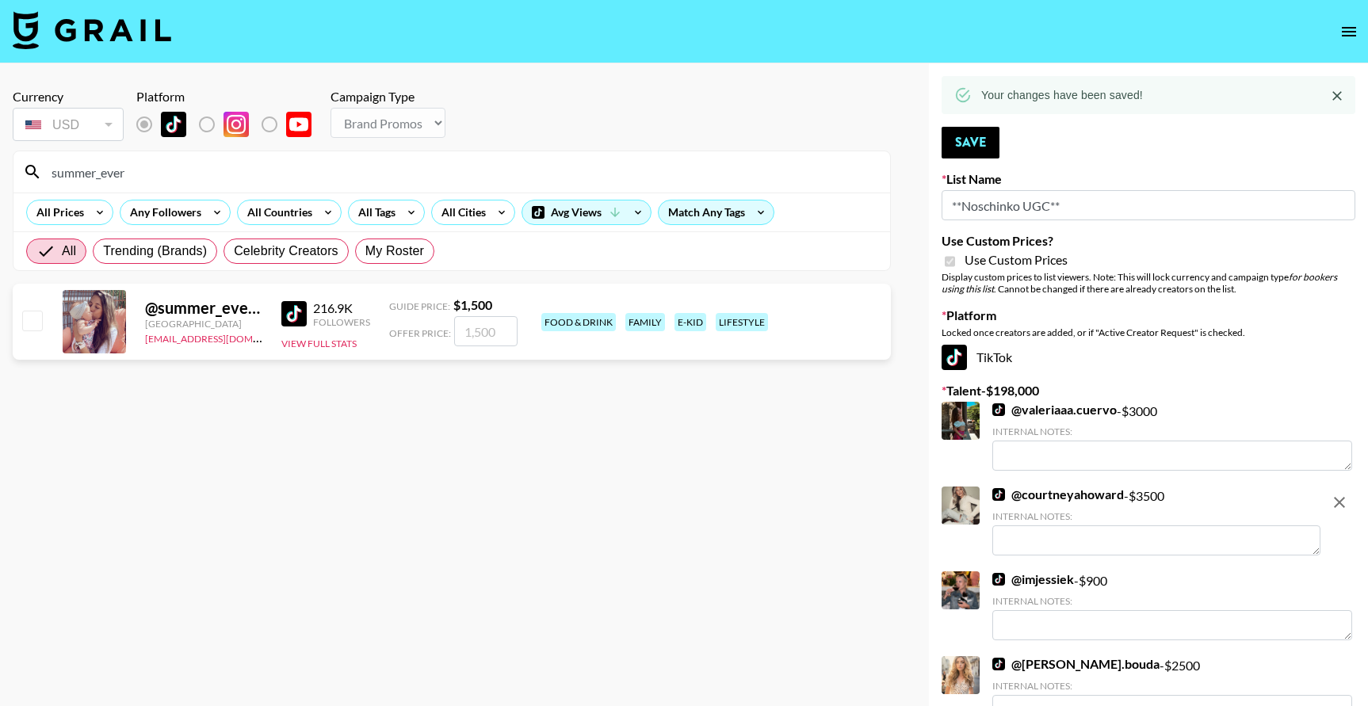
type input "summer_ever"
click at [37, 316] on input "checkbox" at bounding box center [31, 320] width 19 height 19
checkbox input "true"
type input "1500"
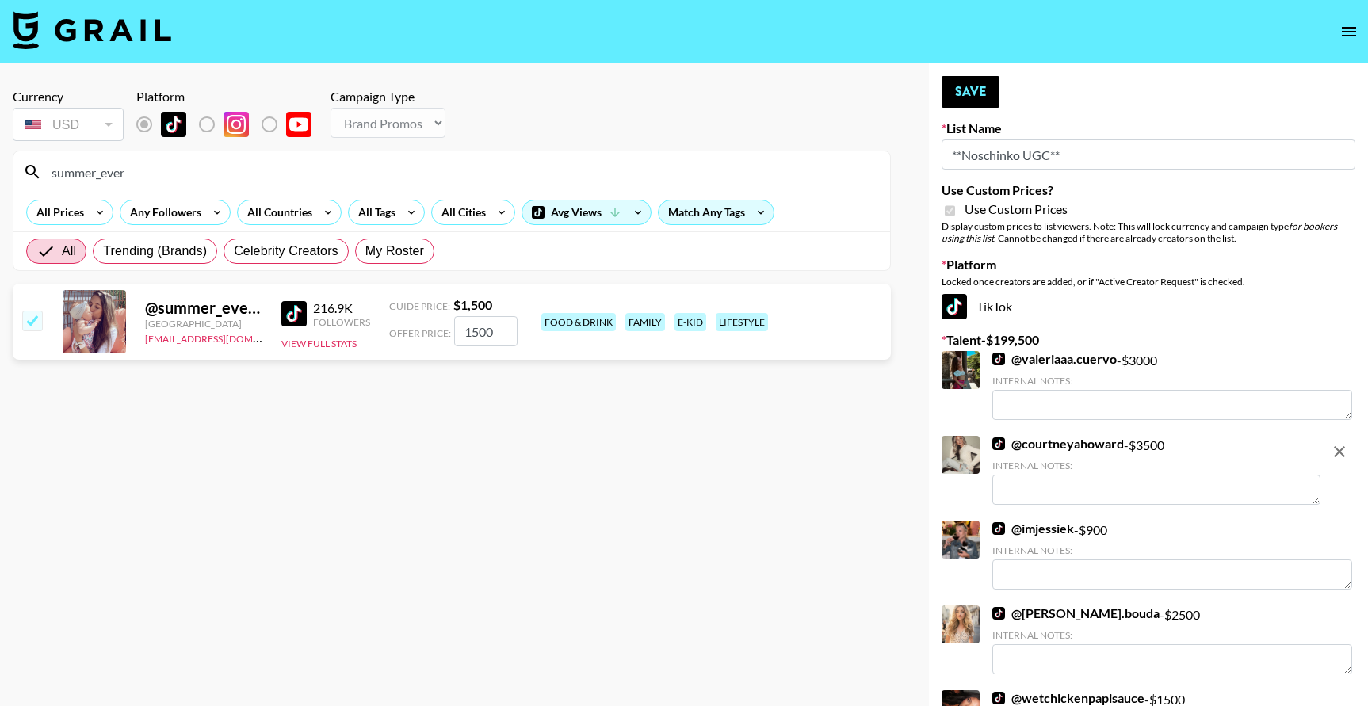
drag, startPoint x: 141, startPoint y: 178, endPoint x: 1, endPoint y: 175, distance: 140.3
click at [33, 316] on input "checkbox" at bounding box center [31, 320] width 19 height 19
checkbox input "false"
drag, startPoint x: 149, startPoint y: 172, endPoint x: 32, endPoint y: 174, distance: 116.5
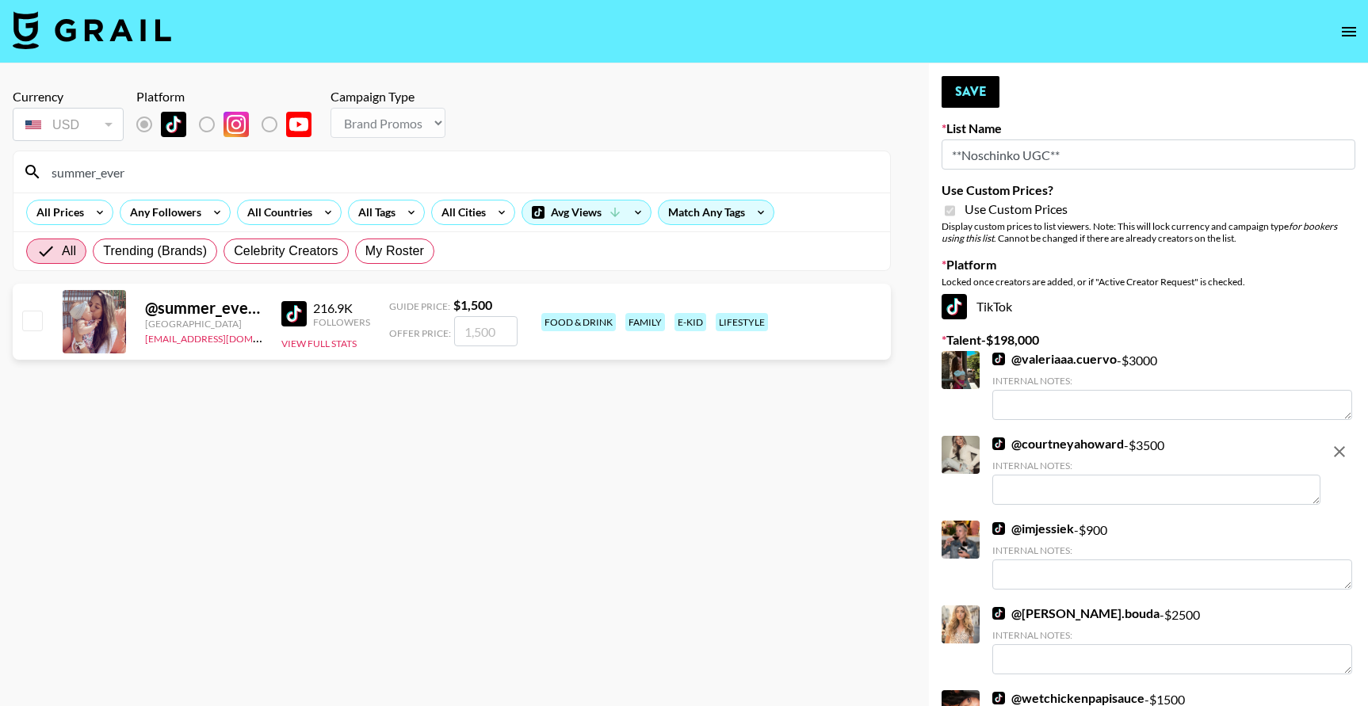
click at [36, 174] on div "summer_ever" at bounding box center [451, 171] width 877 height 41
type input "_allie"
click at [32, 323] on input "checkbox" at bounding box center [31, 320] width 19 height 19
checkbox input "true"
drag, startPoint x: 502, startPoint y: 330, endPoint x: 466, endPoint y: 331, distance: 35.7
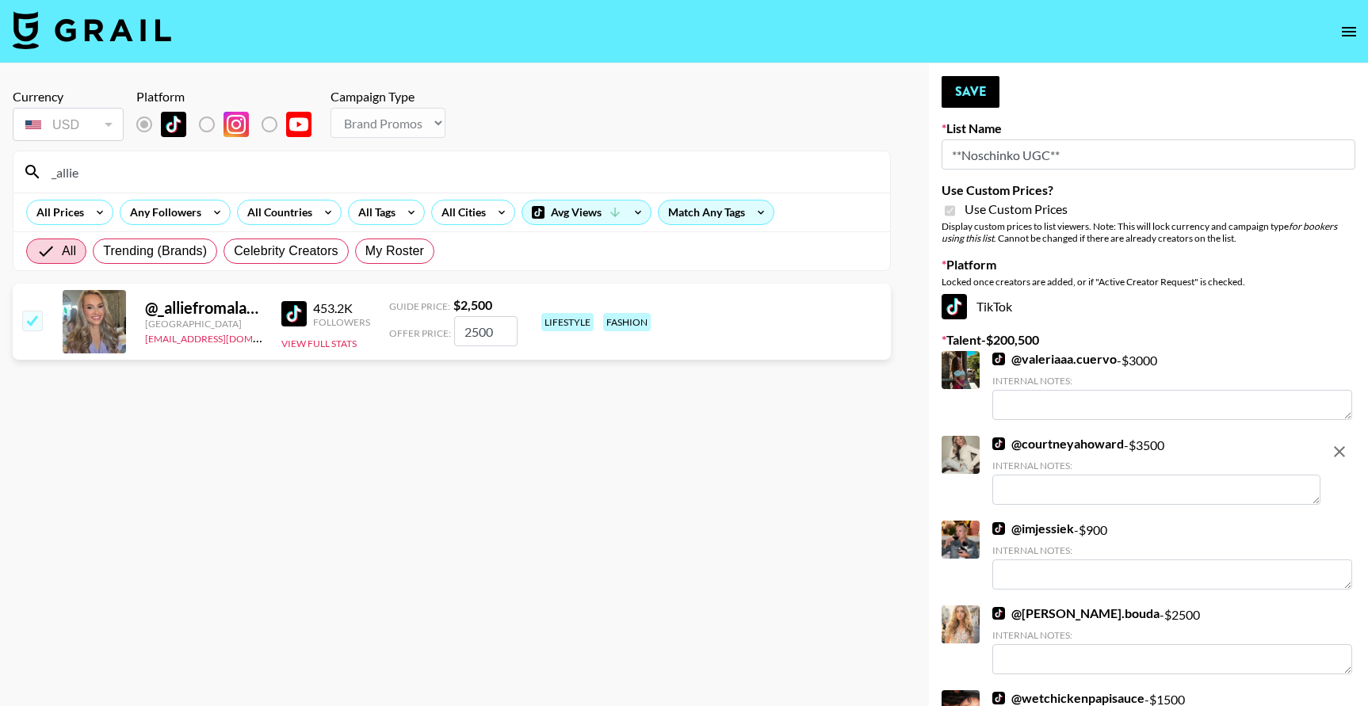
click at [468, 330] on input "2500" at bounding box center [485, 331] width 63 height 30
type input "2000"
click at [957, 98] on button "Save" at bounding box center [971, 92] width 58 height 32
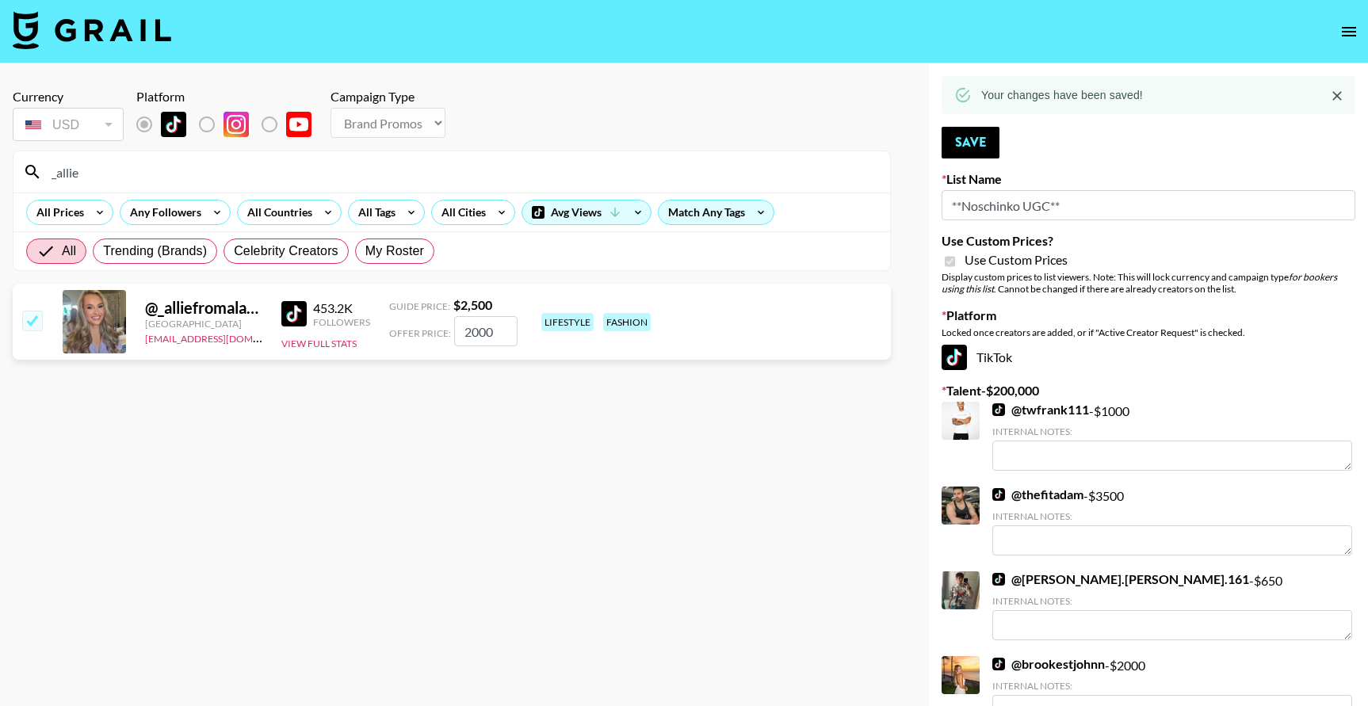
drag, startPoint x: 94, startPoint y: 170, endPoint x: 17, endPoint y: 172, distance: 76.1
click at [18, 172] on div "_allie" at bounding box center [451, 171] width 877 height 41
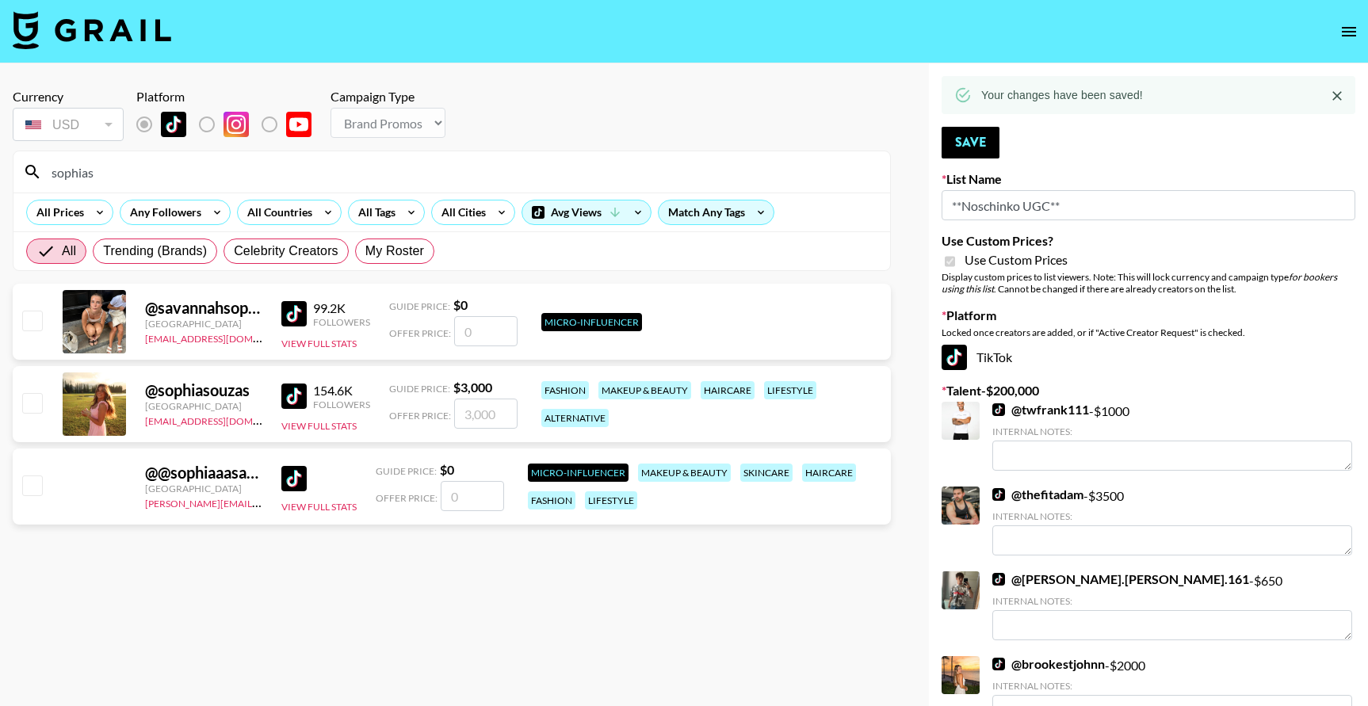
type input "sophias"
click at [32, 401] on input "checkbox" at bounding box center [31, 402] width 19 height 19
checkbox input "true"
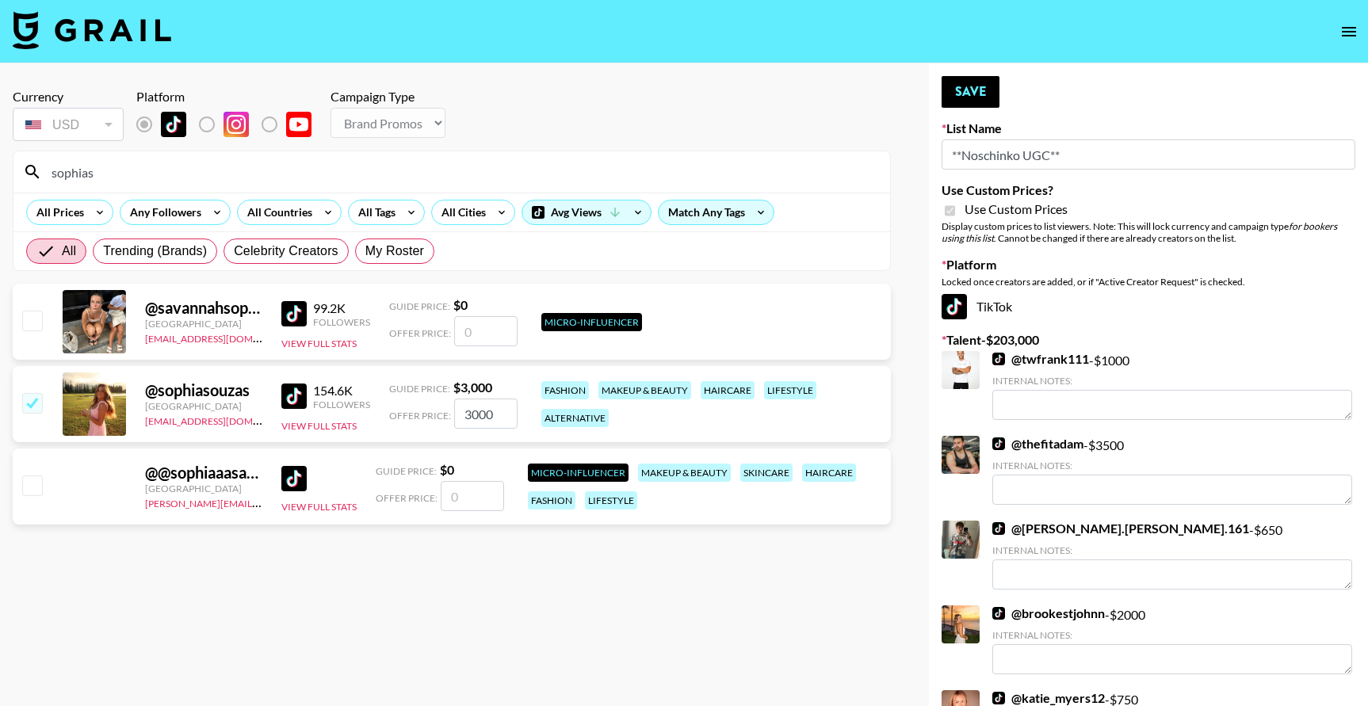
drag, startPoint x: 497, startPoint y: 412, endPoint x: 464, endPoint y: 413, distance: 33.3
click at [464, 413] on input "3000" at bounding box center [485, 414] width 63 height 30
type input "2000"
click at [954, 85] on button "Save" at bounding box center [971, 92] width 58 height 32
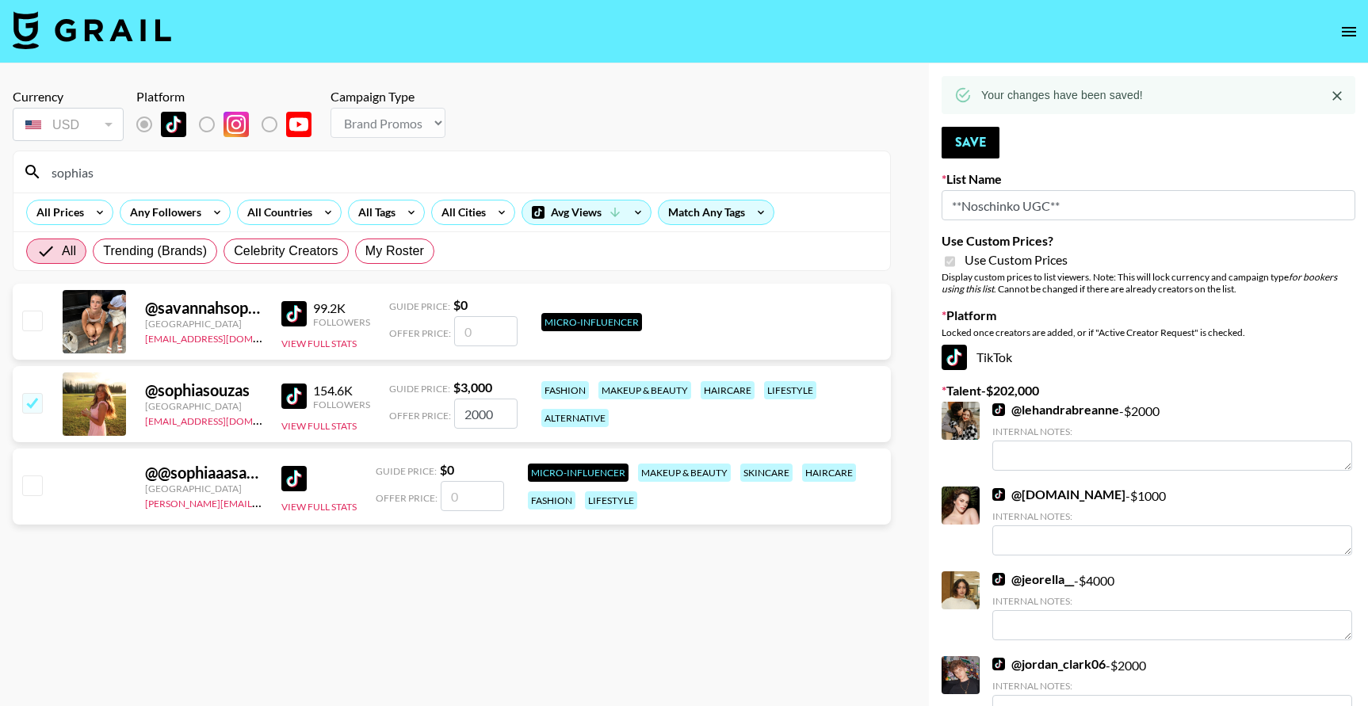
drag, startPoint x: 102, startPoint y: 171, endPoint x: -14, endPoint y: 164, distance: 116.7
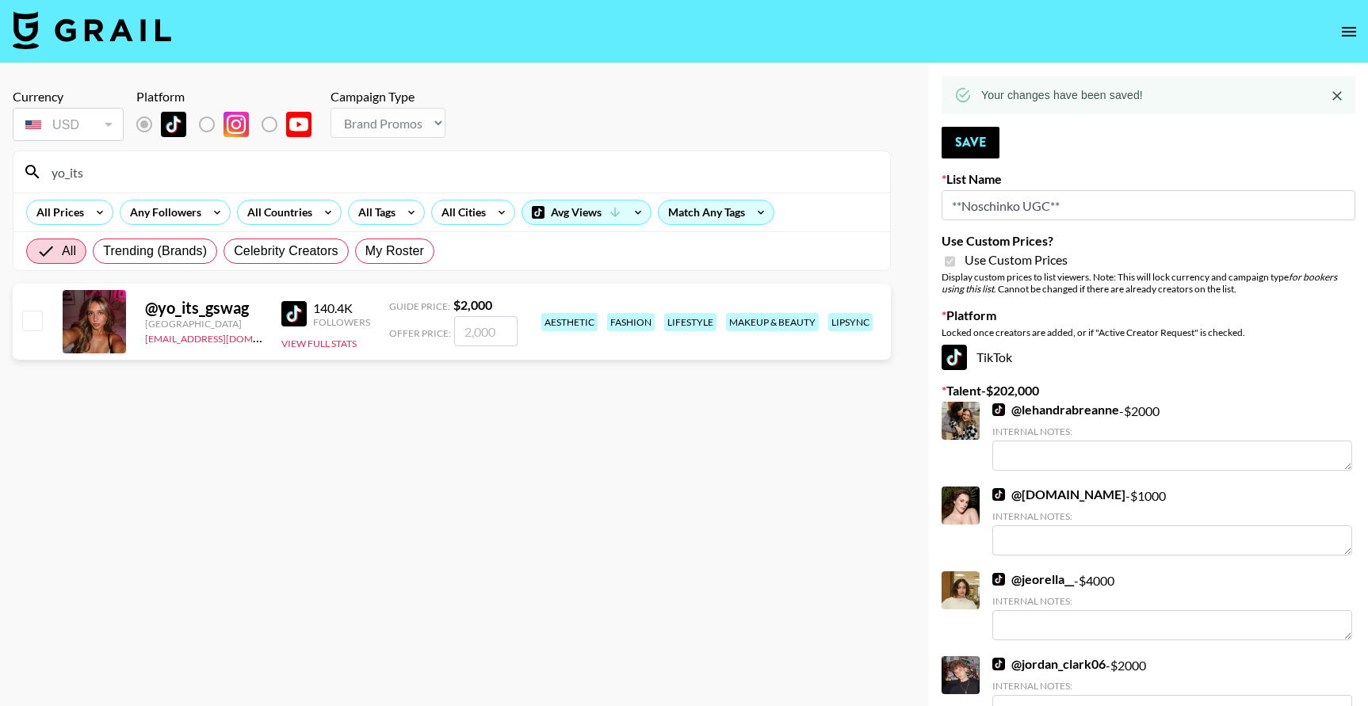
type input "yo_its"
click at [37, 320] on input "checkbox" at bounding box center [31, 320] width 19 height 19
checkbox input "true"
type input "2000"
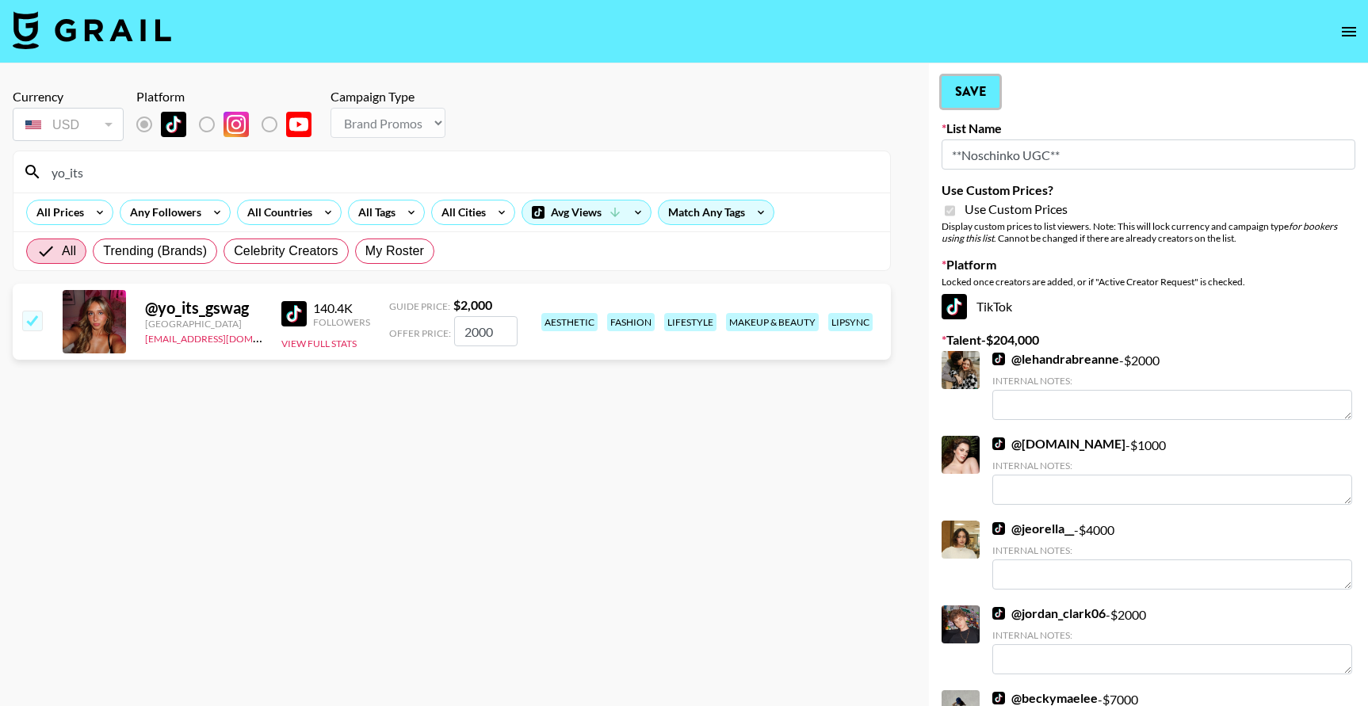
click at [950, 90] on button "Save" at bounding box center [971, 92] width 58 height 32
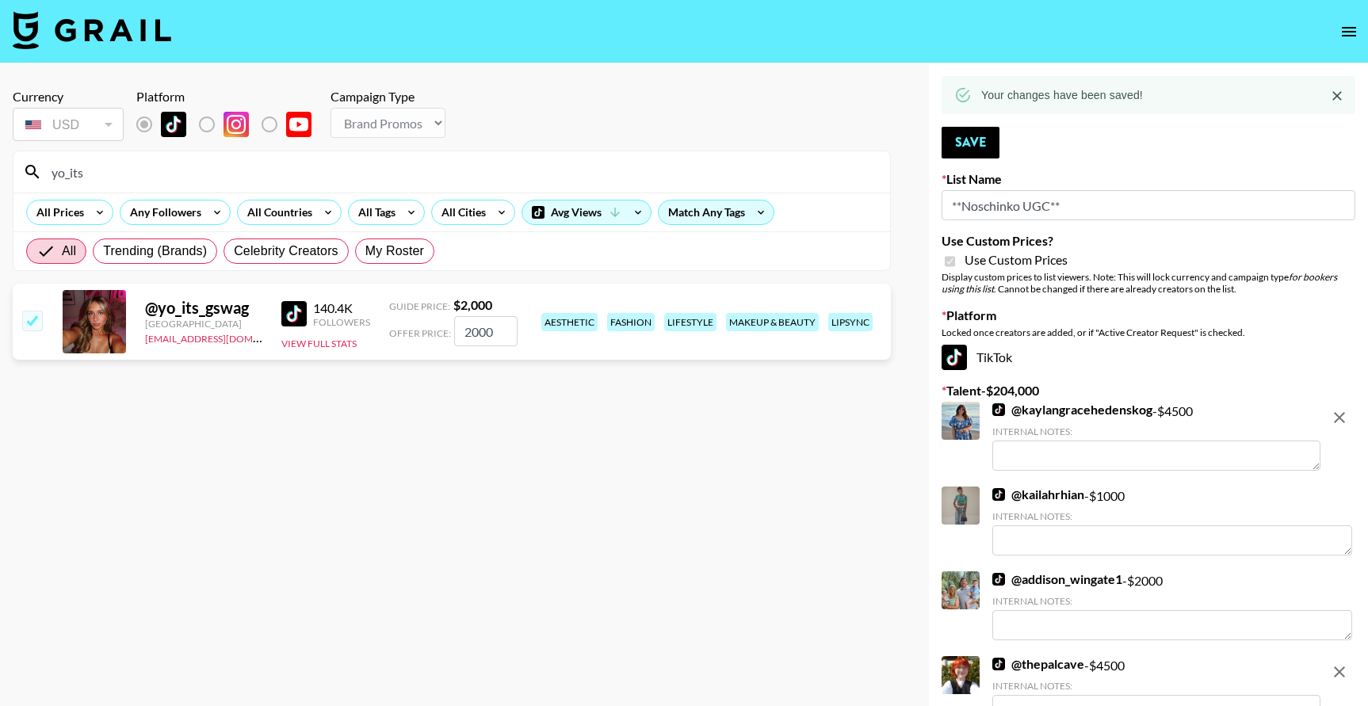
drag, startPoint x: 111, startPoint y: 171, endPoint x: 37, endPoint y: 164, distance: 74.1
click at [42, 164] on input "yo_its" at bounding box center [461, 171] width 839 height 25
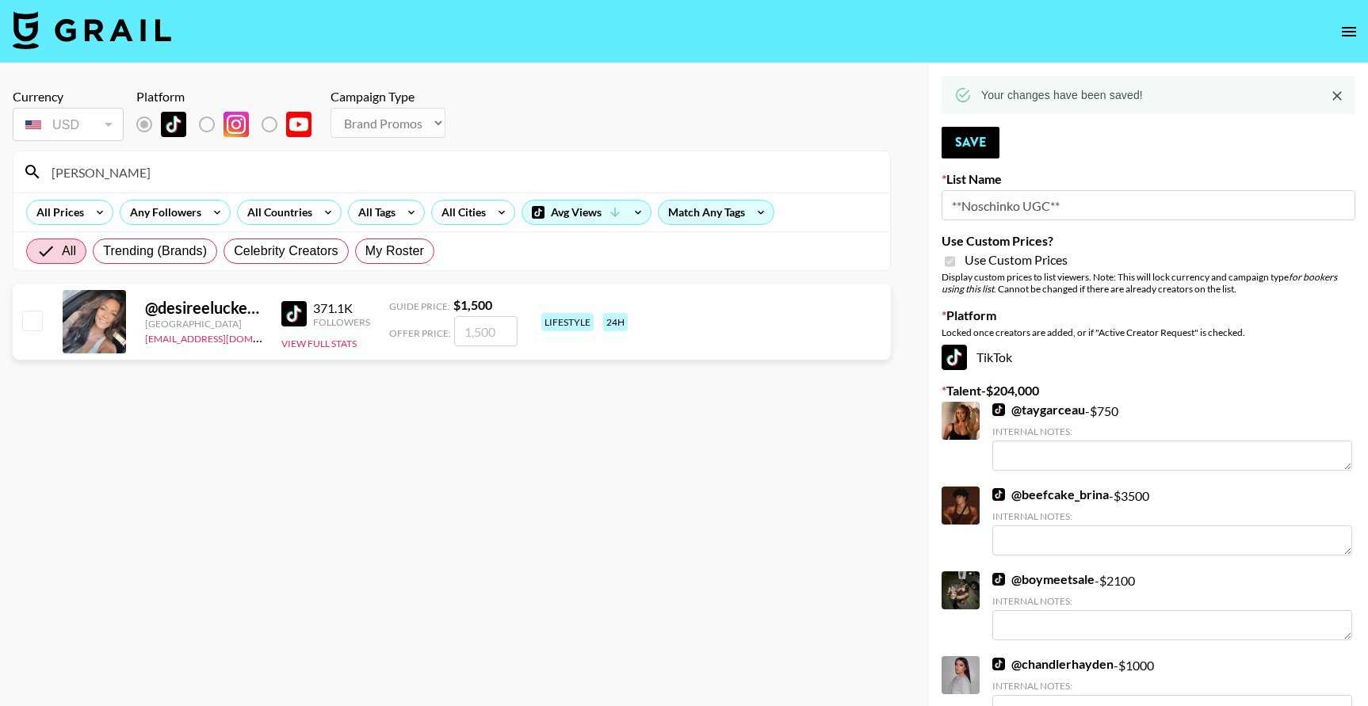
type input "desiree"
click at [36, 320] on input "checkbox" at bounding box center [31, 320] width 19 height 19
checkbox input "true"
type input "1500"
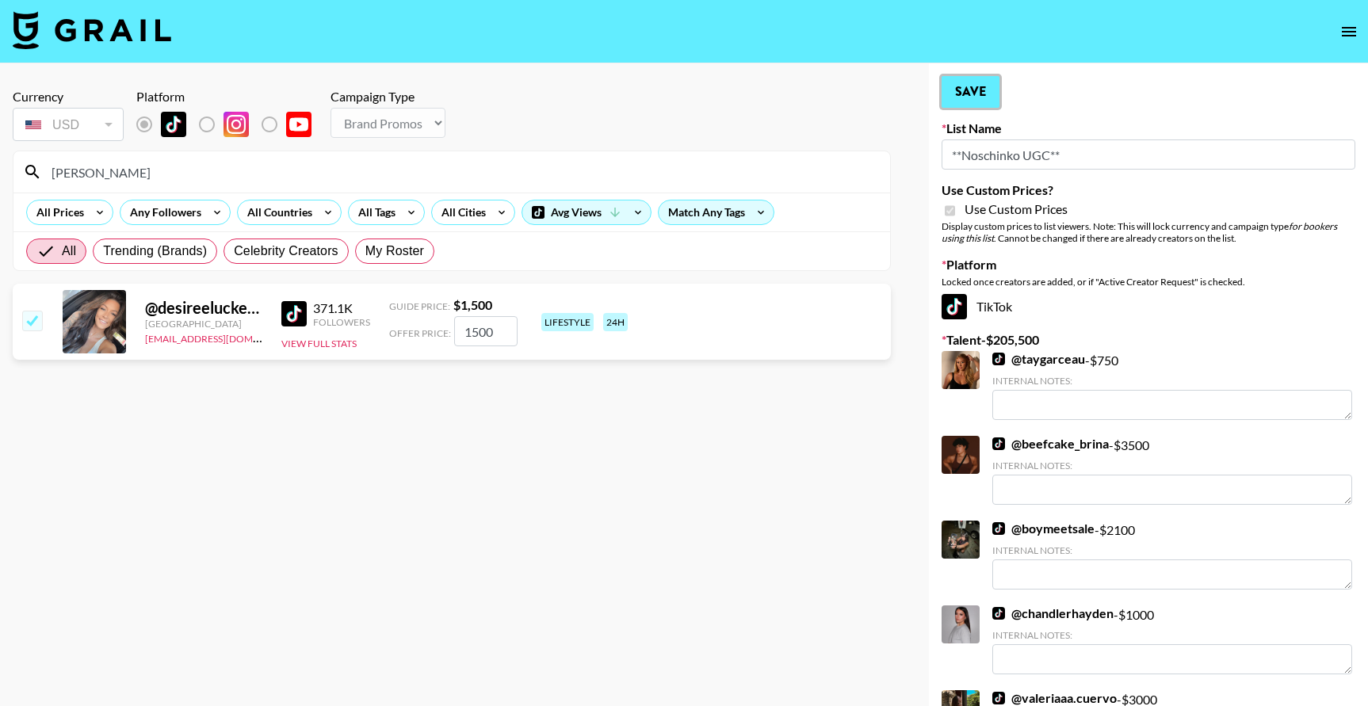
click at [946, 84] on button "Save" at bounding box center [971, 92] width 58 height 32
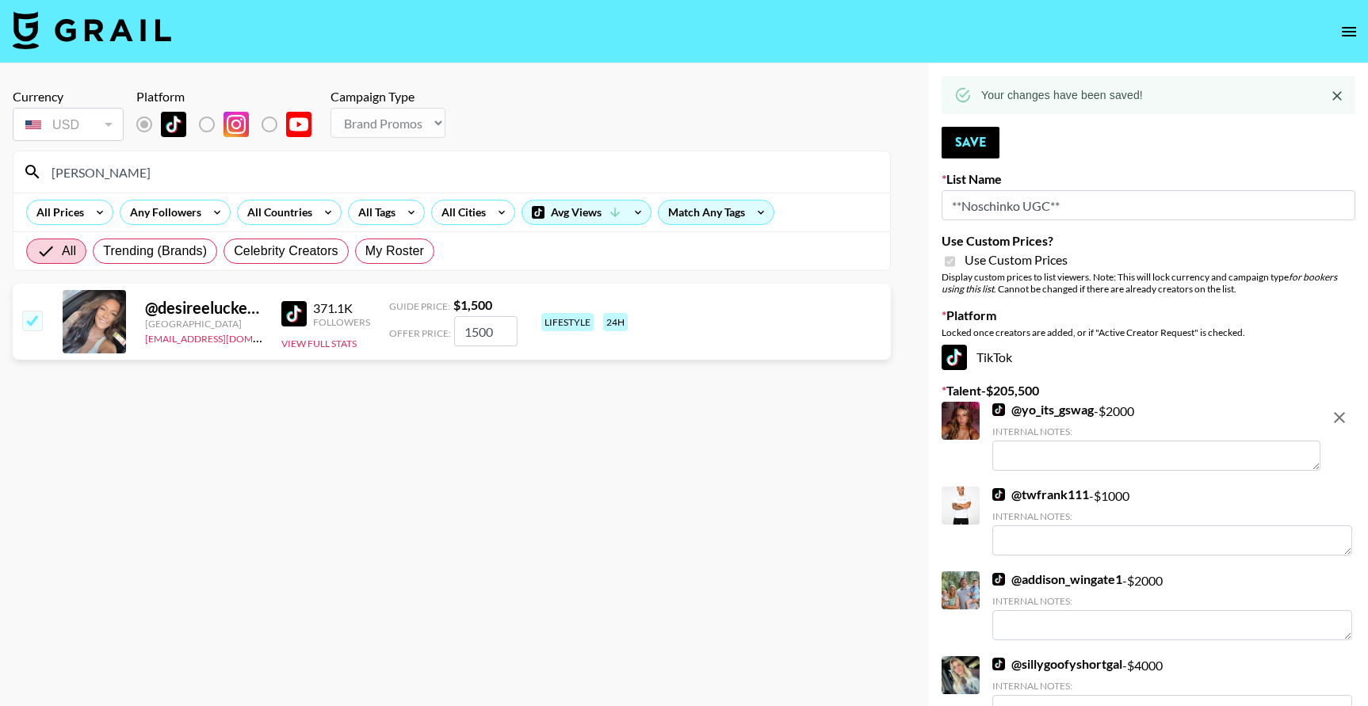
drag, startPoint x: 106, startPoint y: 171, endPoint x: 24, endPoint y: 169, distance: 82.5
click at [26, 169] on div "desiree" at bounding box center [451, 171] width 877 height 41
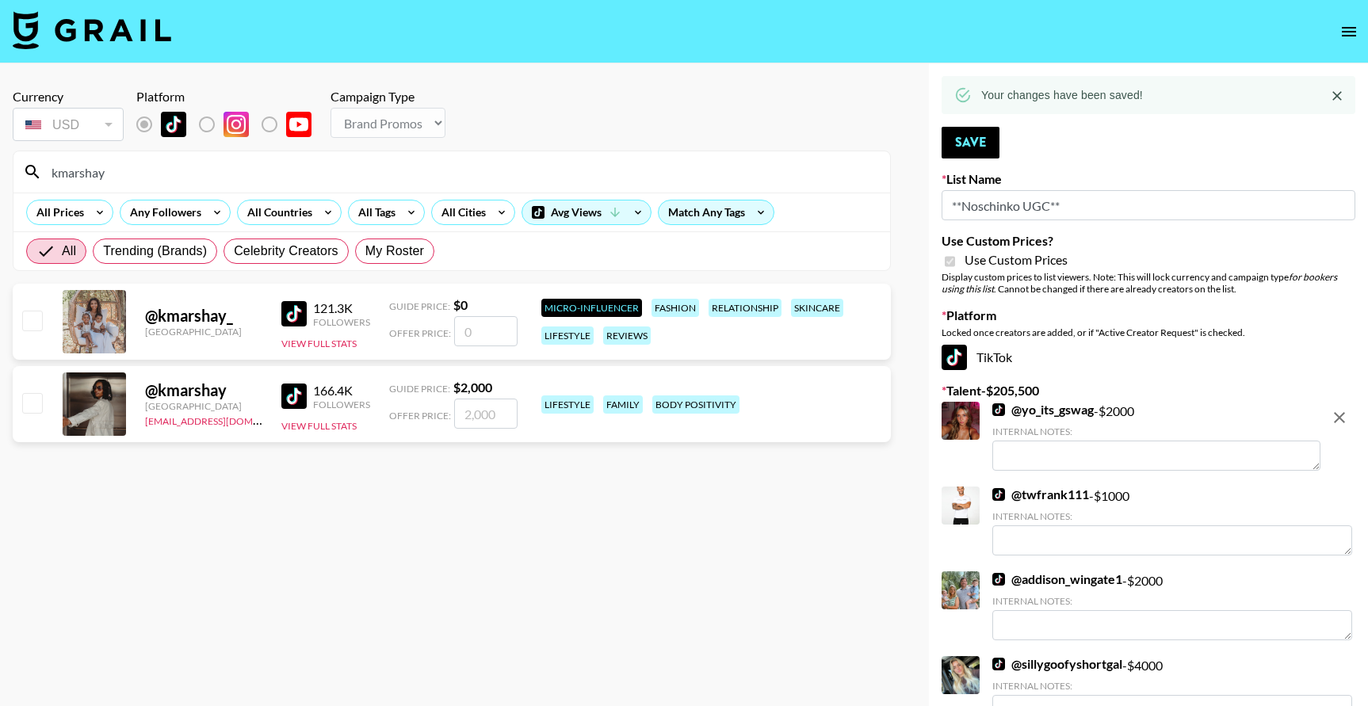
type input "kmarshay"
click at [37, 406] on input "checkbox" at bounding box center [31, 402] width 19 height 19
checkbox input "true"
type input "2000"
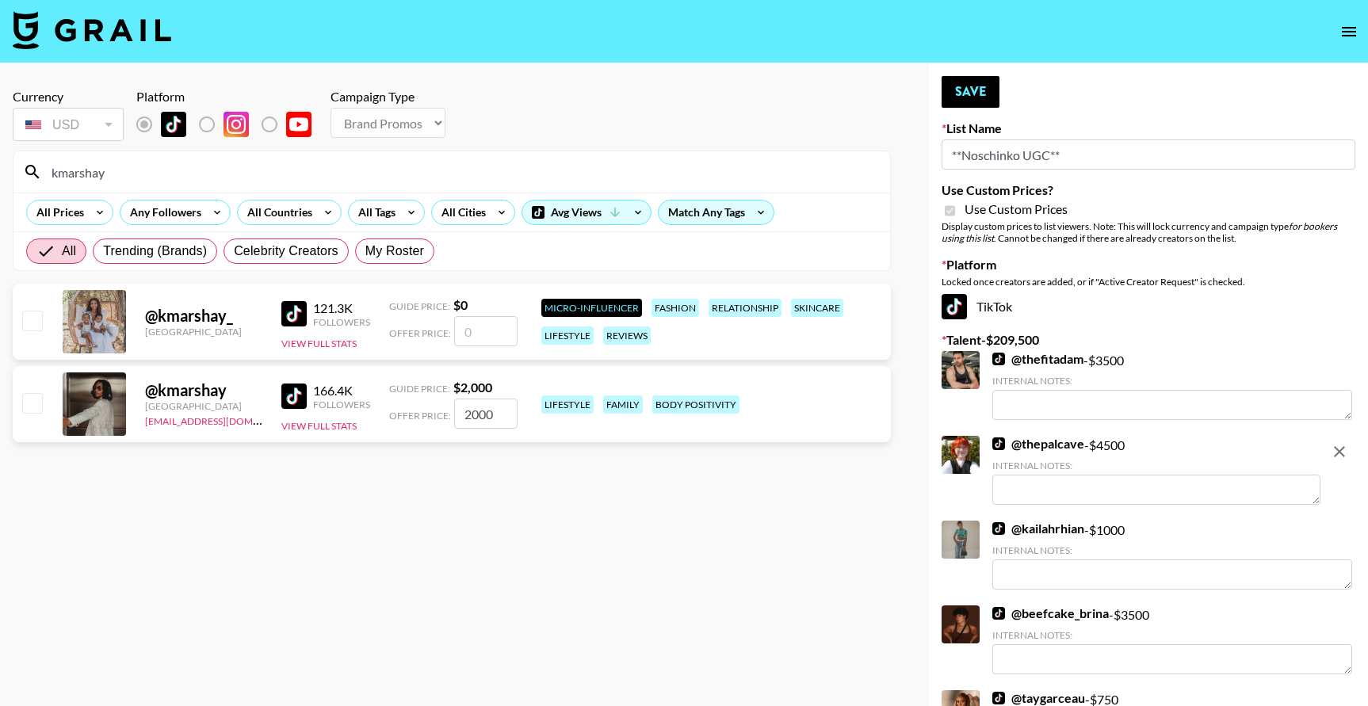
drag, startPoint x: 501, startPoint y: 412, endPoint x: 454, endPoint y: 411, distance: 46.8
click at [454, 411] on input "2000" at bounding box center [485, 414] width 63 height 30
checkbox input "true"
type input "1500"
click at [946, 89] on button "Save" at bounding box center [971, 92] width 58 height 32
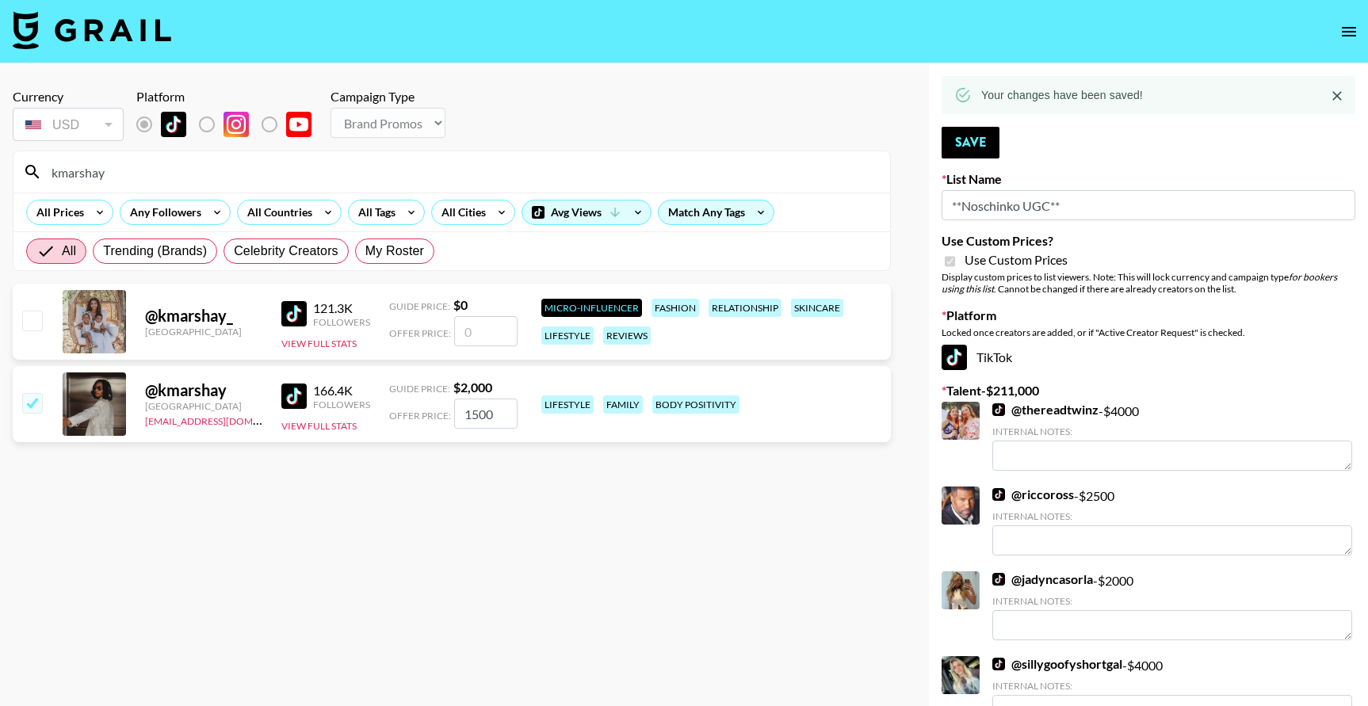
drag, startPoint x: 120, startPoint y: 178, endPoint x: -13, endPoint y: 158, distance: 134.6
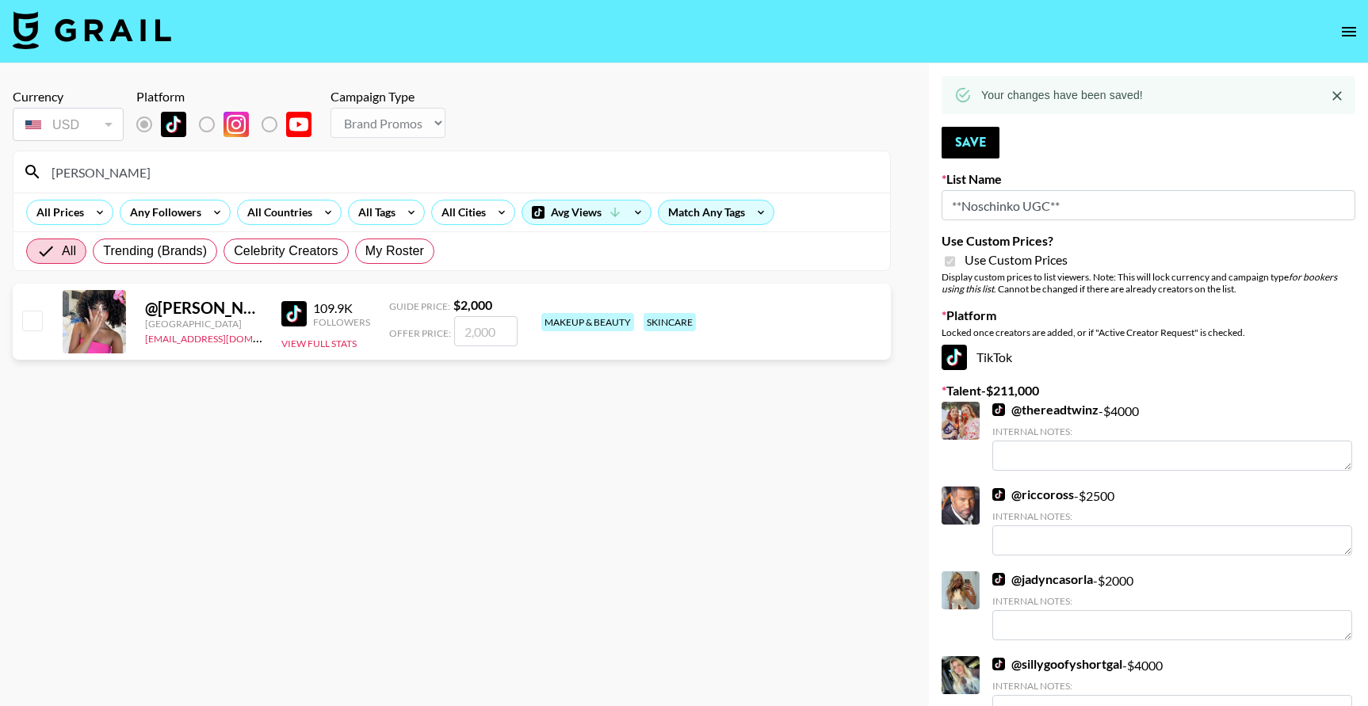
type input "natalya"
drag, startPoint x: 29, startPoint y: 326, endPoint x: 18, endPoint y: 321, distance: 11.3
click at [29, 326] on input "checkbox" at bounding box center [31, 320] width 19 height 19
checkbox input "true"
type input "2000"
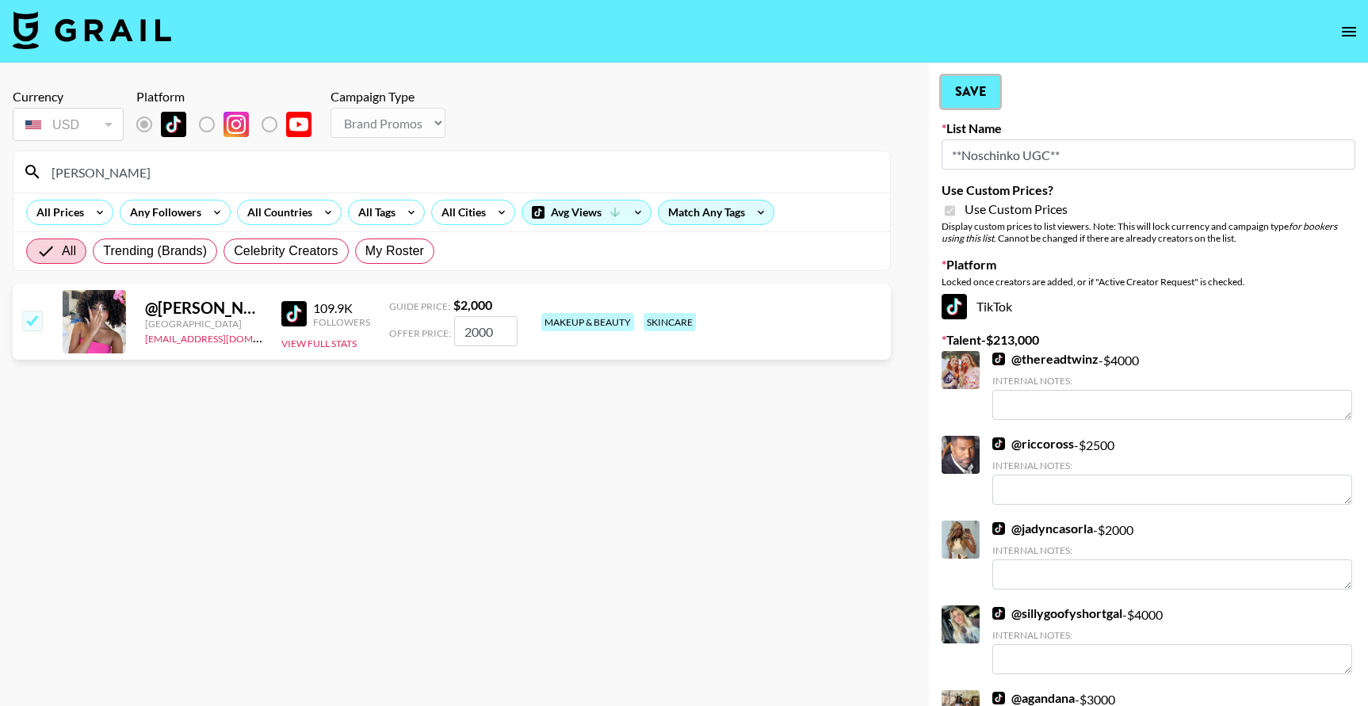
click at [950, 91] on button "Save" at bounding box center [971, 92] width 58 height 32
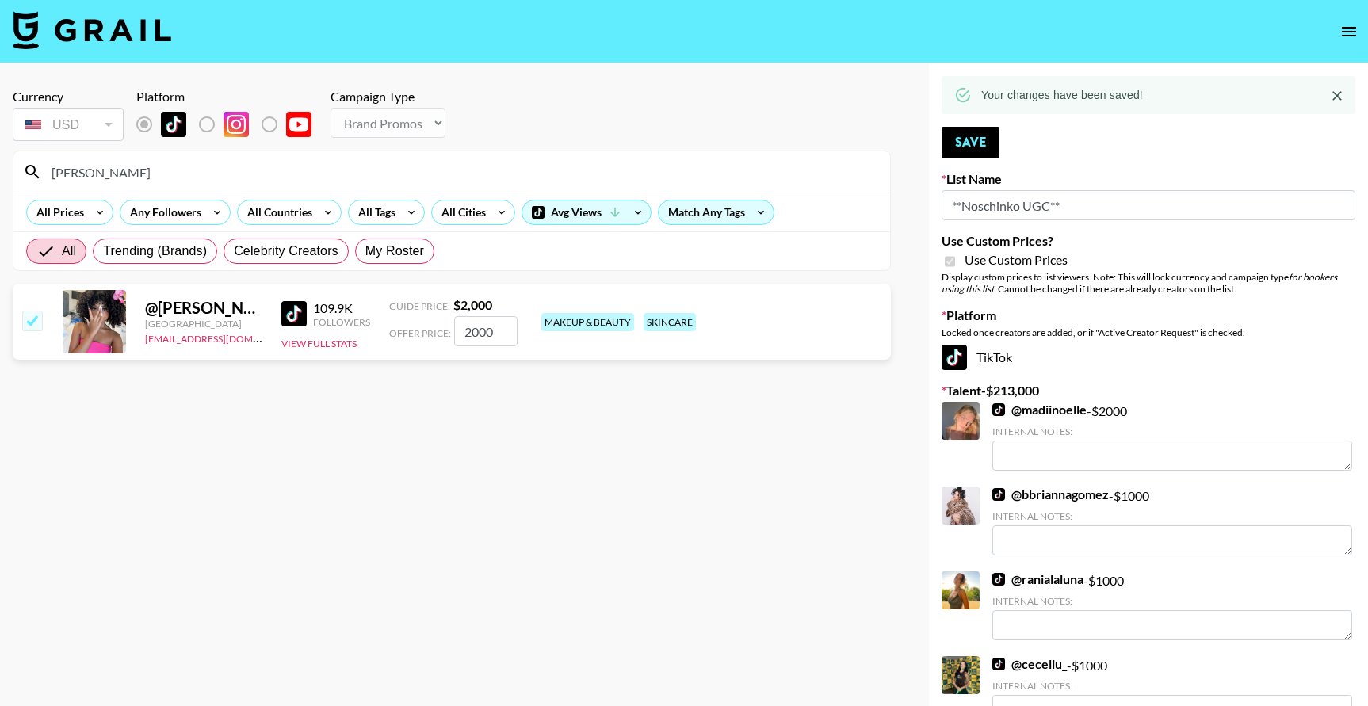
drag, startPoint x: 90, startPoint y: 178, endPoint x: 12, endPoint y: 174, distance: 78.5
click at [14, 175] on div "natalya" at bounding box center [451, 171] width 877 height 41
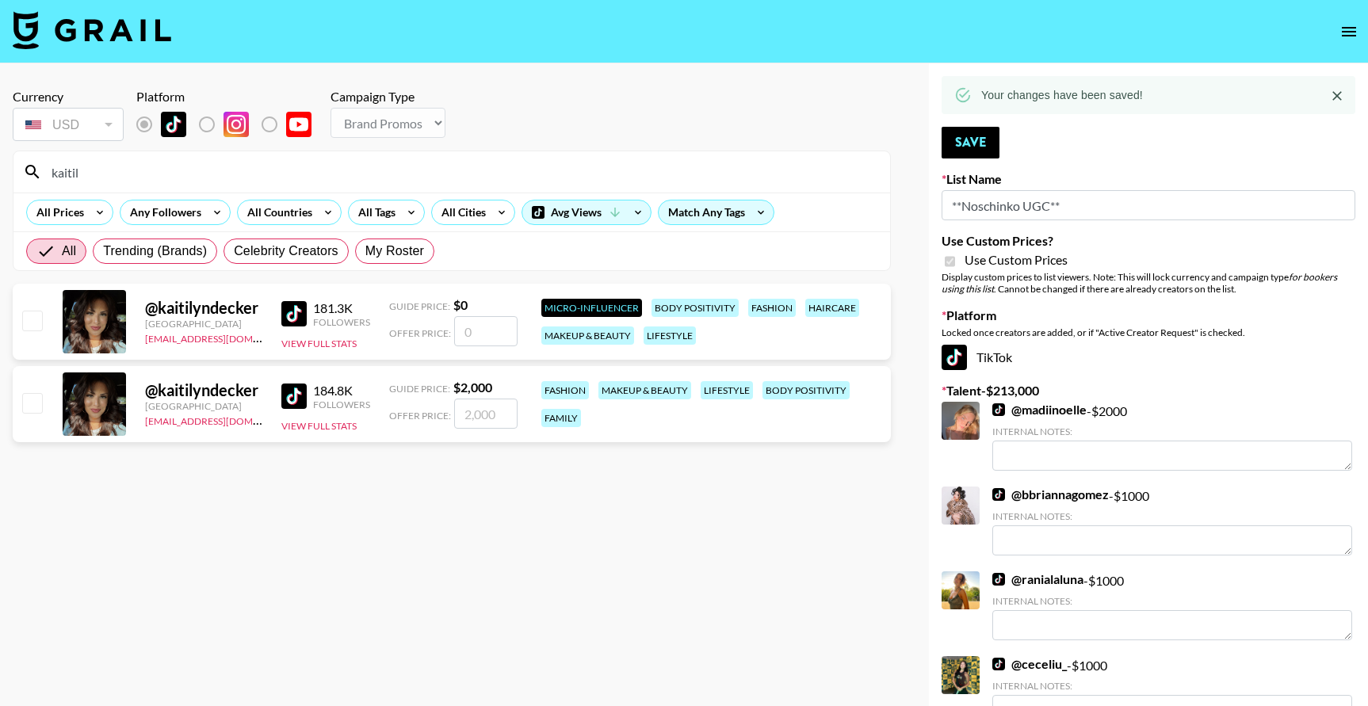
type input "kaitil"
click at [32, 407] on input "checkbox" at bounding box center [31, 402] width 19 height 19
checkbox input "true"
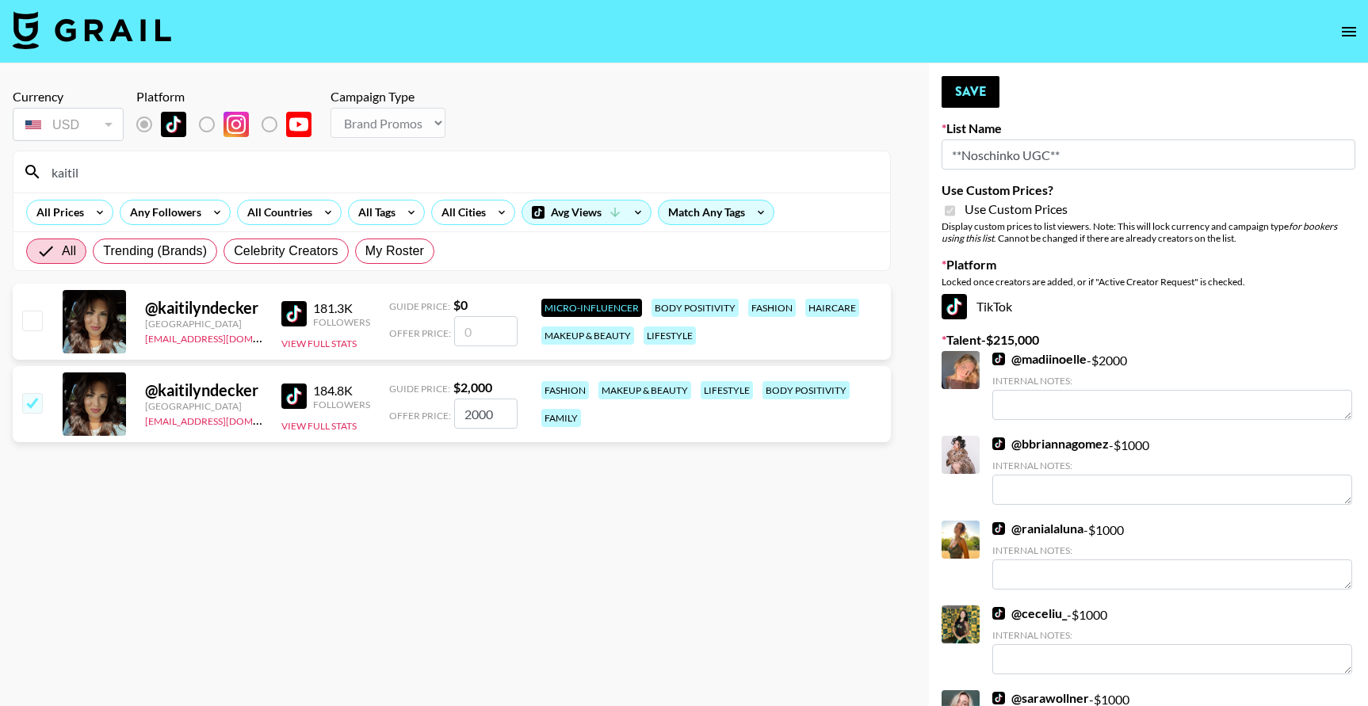
drag, startPoint x: 493, startPoint y: 410, endPoint x: 430, endPoint y: 403, distance: 63.7
click at [433, 403] on div "Offer Price: 2000" at bounding box center [453, 414] width 128 height 30
type input "1500"
click at [959, 90] on button "Save" at bounding box center [971, 92] width 58 height 32
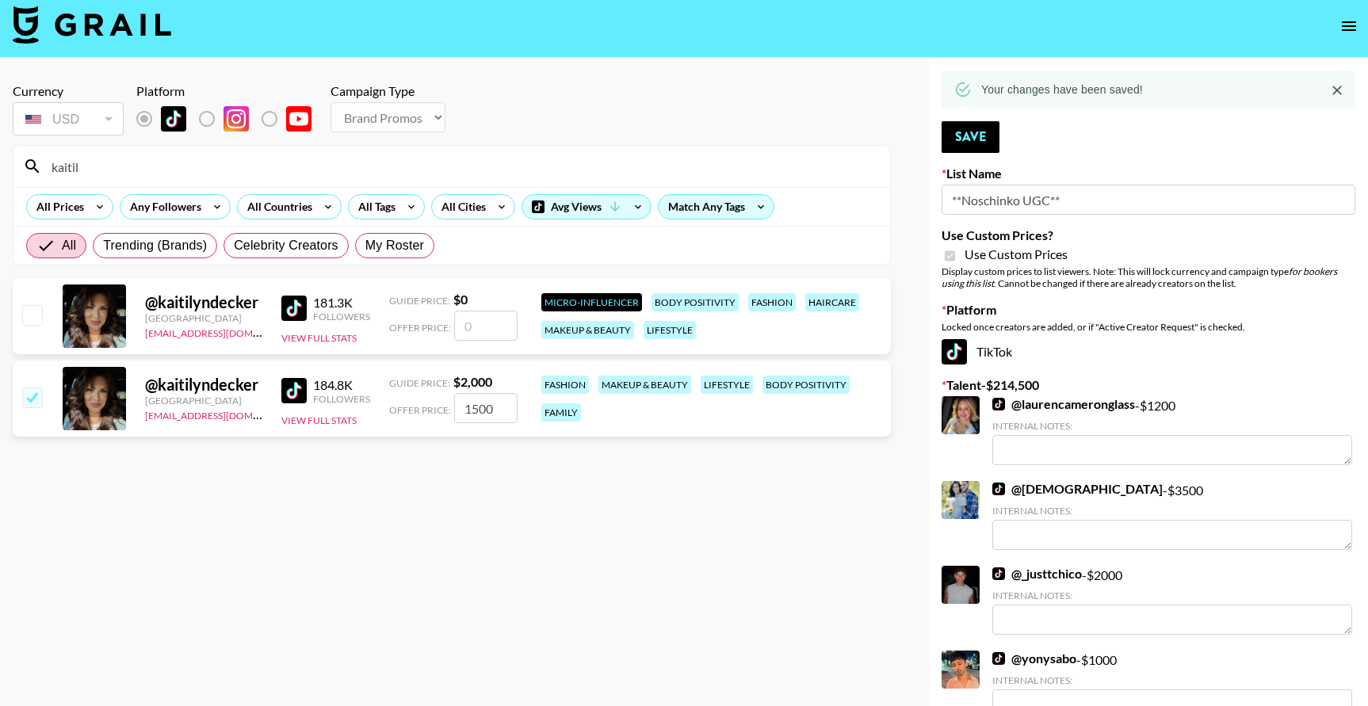
scroll to position [6, 0]
drag, startPoint x: 130, startPoint y: 167, endPoint x: 21, endPoint y: 163, distance: 109.5
click at [25, 163] on div "kaitil" at bounding box center [451, 165] width 877 height 41
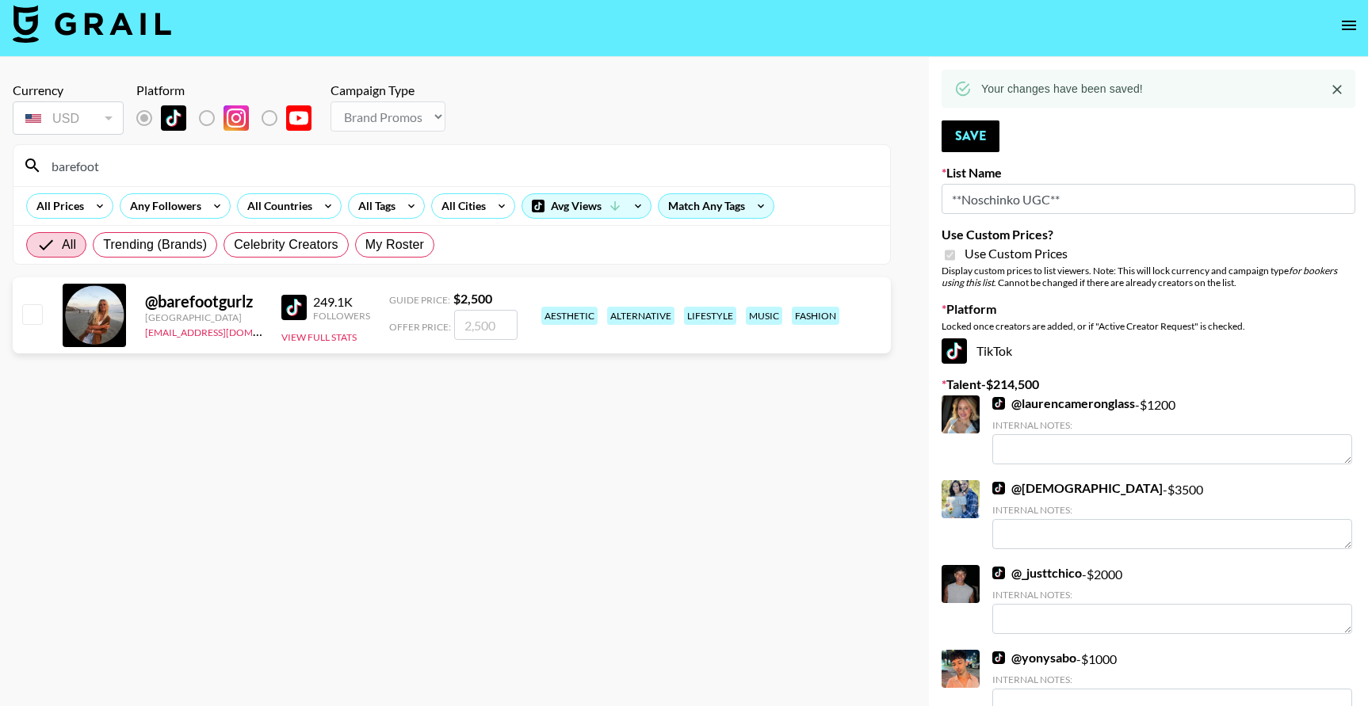
type input "barefoot"
click at [32, 304] on input "checkbox" at bounding box center [31, 313] width 19 height 19
checkbox input "true"
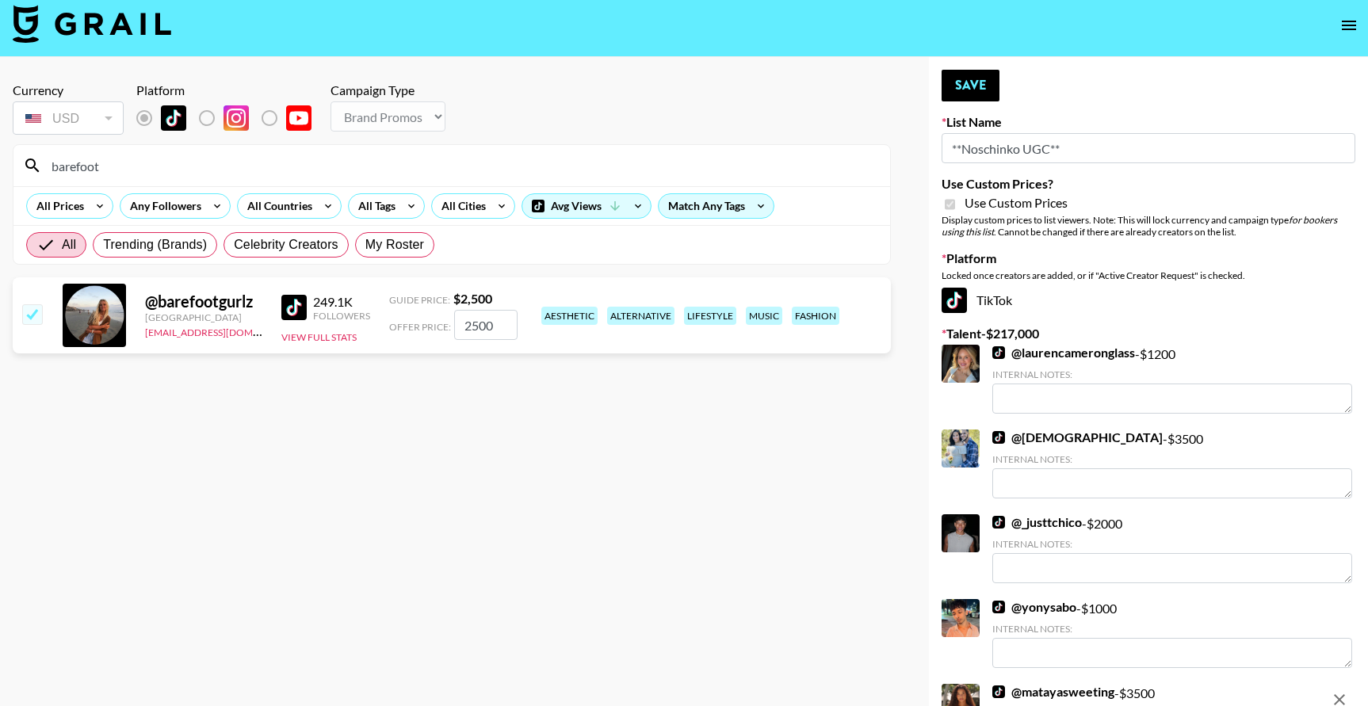
drag, startPoint x: 493, startPoint y: 326, endPoint x: 468, endPoint y: 326, distance: 24.6
click at [468, 326] on input "2500" at bounding box center [485, 325] width 63 height 30
type input "2000"
click at [952, 81] on button "Save" at bounding box center [971, 86] width 58 height 32
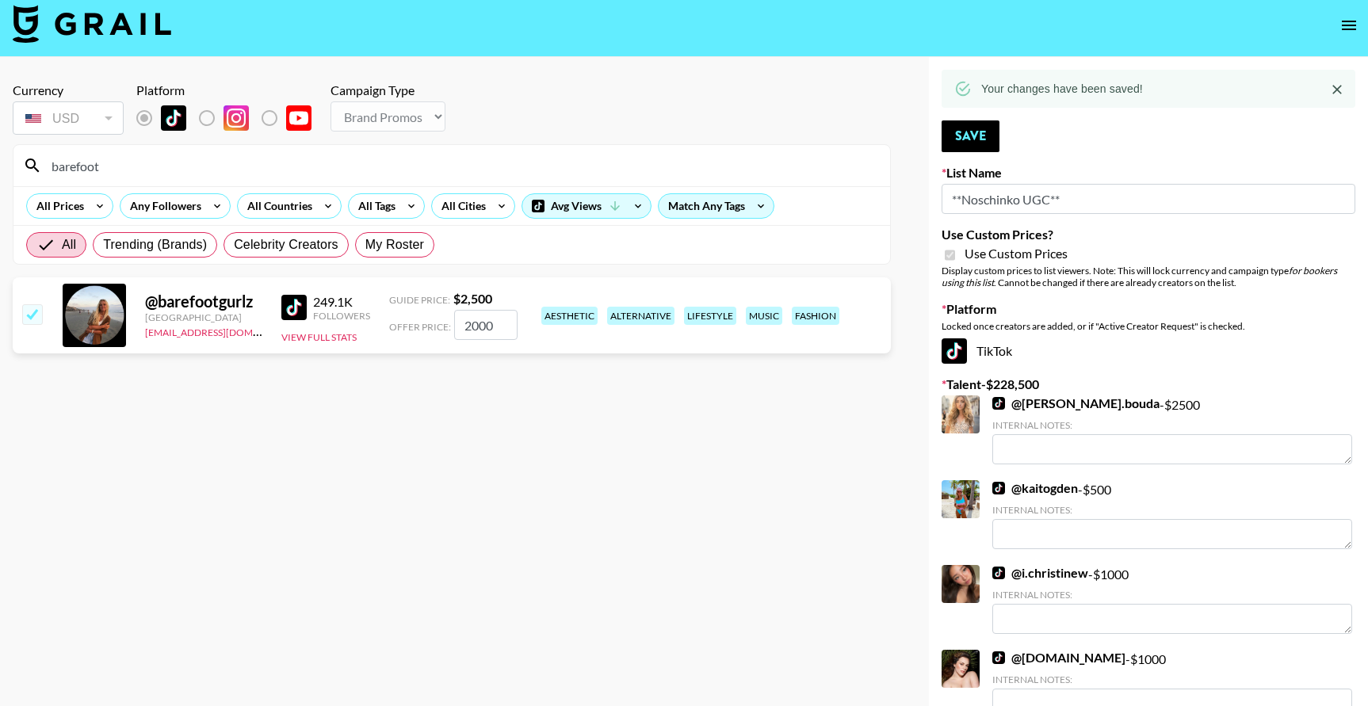
drag, startPoint x: 123, startPoint y: 166, endPoint x: 28, endPoint y: 159, distance: 95.3
click at [29, 159] on div "barefoot" at bounding box center [451, 165] width 877 height 41
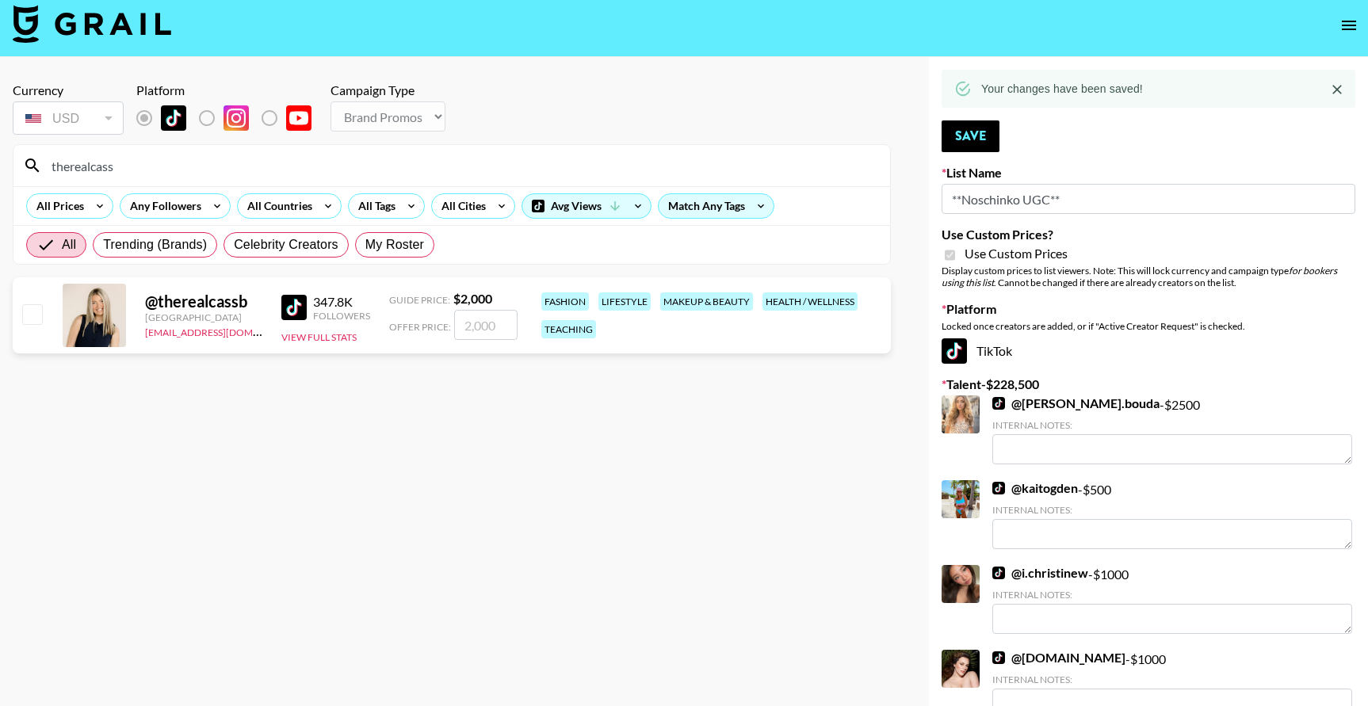
type input "therealcass"
click at [28, 315] on input "checkbox" at bounding box center [31, 313] width 19 height 19
checkbox input "true"
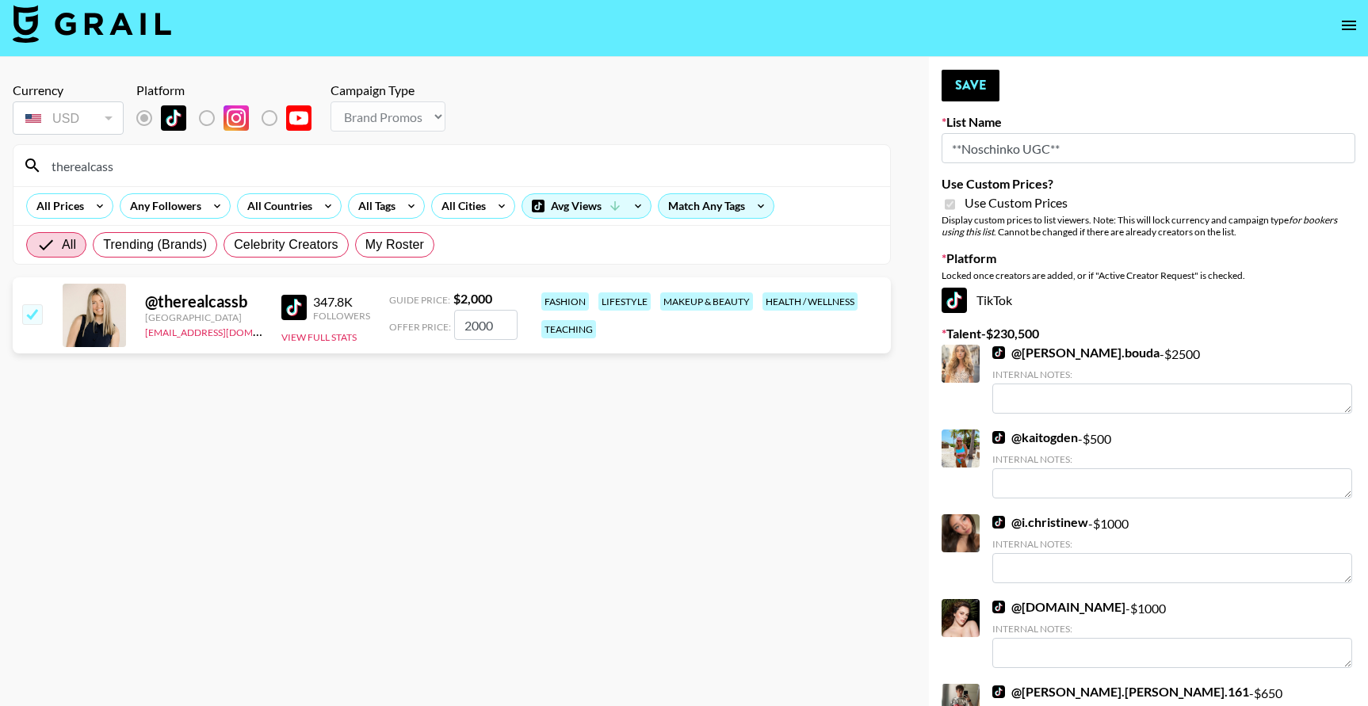
drag, startPoint x: 488, startPoint y: 319, endPoint x: 380, endPoint y: 307, distance: 108.5
click at [382, 308] on div "@ therealcassb United States se@grail-talent.com 347.8K Followers View Full Sta…" at bounding box center [452, 315] width 878 height 76
type input "1500"
click at [953, 88] on button "Save" at bounding box center [971, 86] width 58 height 32
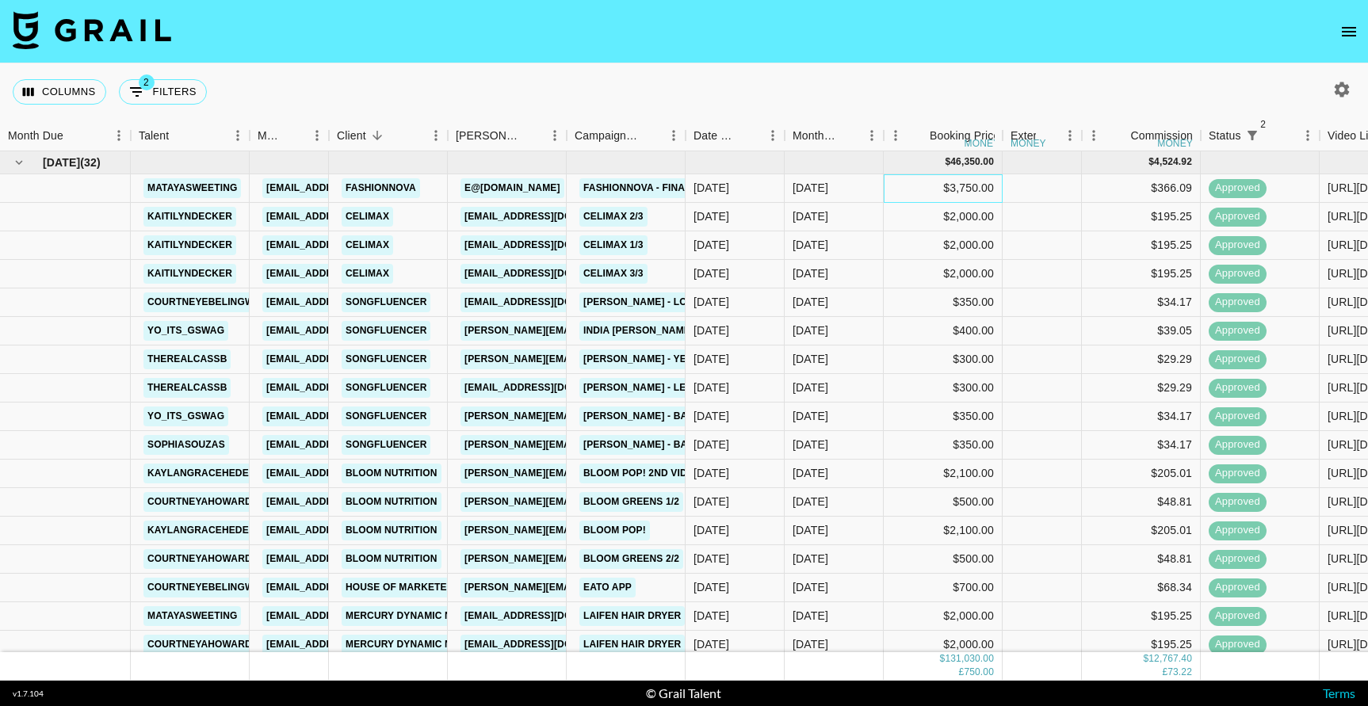
click at [902, 185] on div "$3,750.00" at bounding box center [943, 188] width 119 height 29
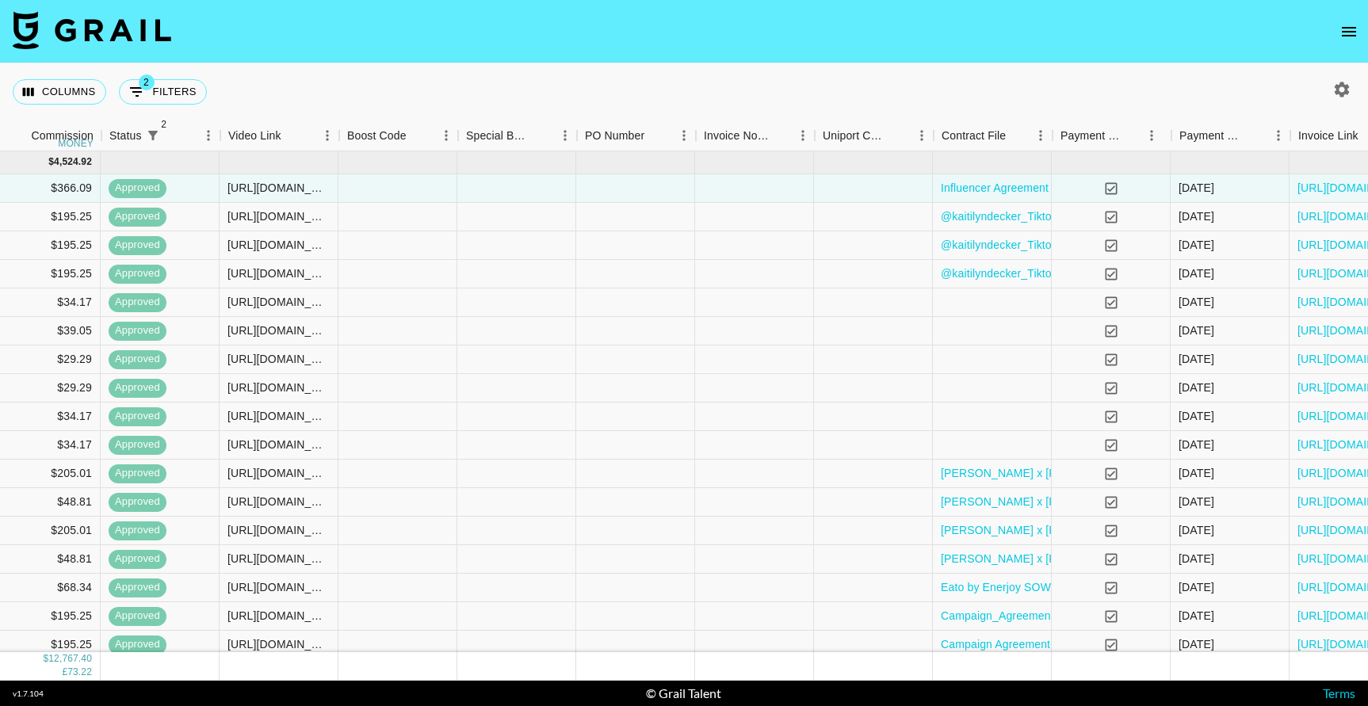
scroll to position [0, 1094]
